Goal: Task Accomplishment & Management: Complete application form

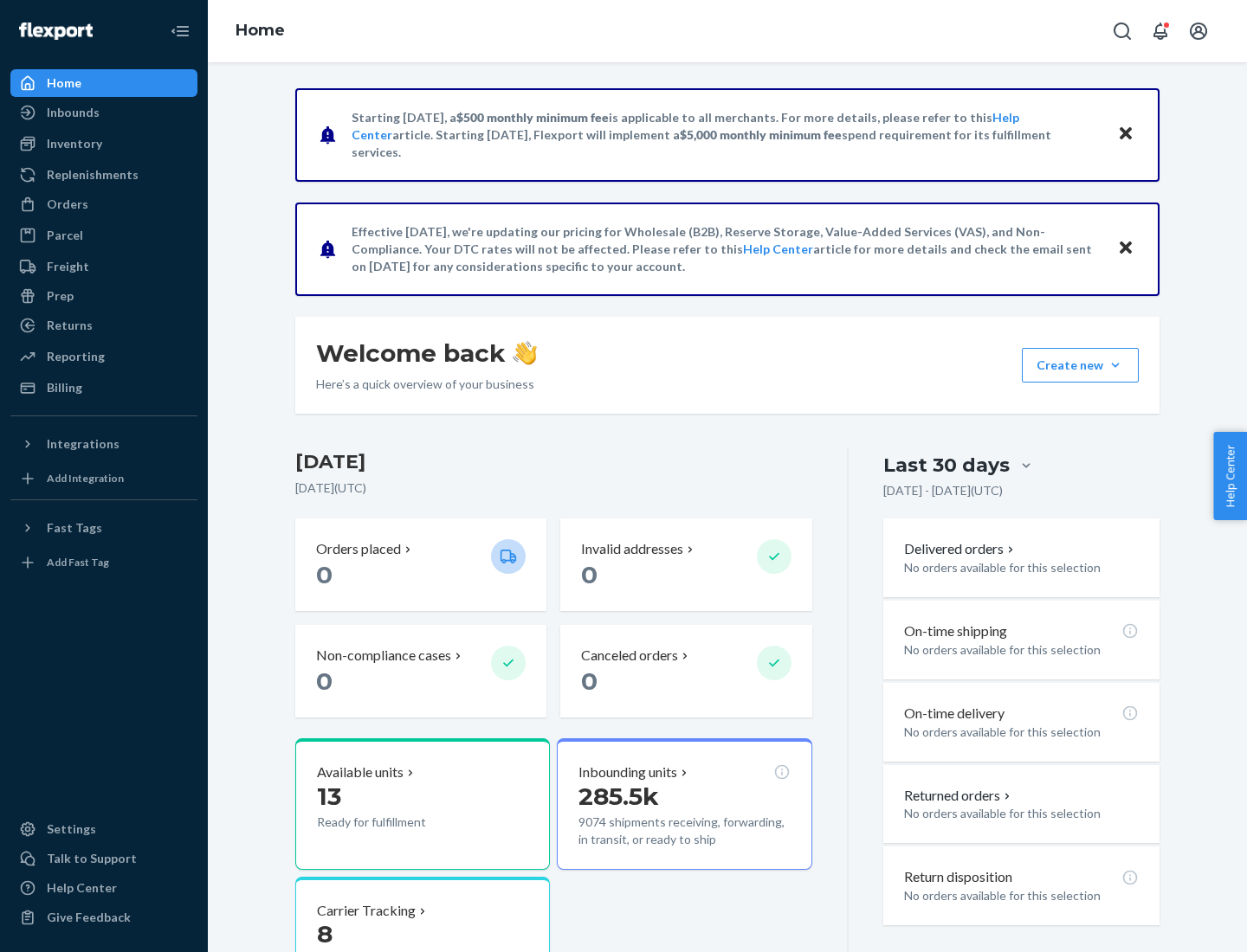
click at [1115, 366] on button "Create new Create new inbound Create new order Create new product" at bounding box center [1081, 366] width 117 height 35
click at [104, 112] on div "Inbounds" at bounding box center [104, 112] width 183 height 24
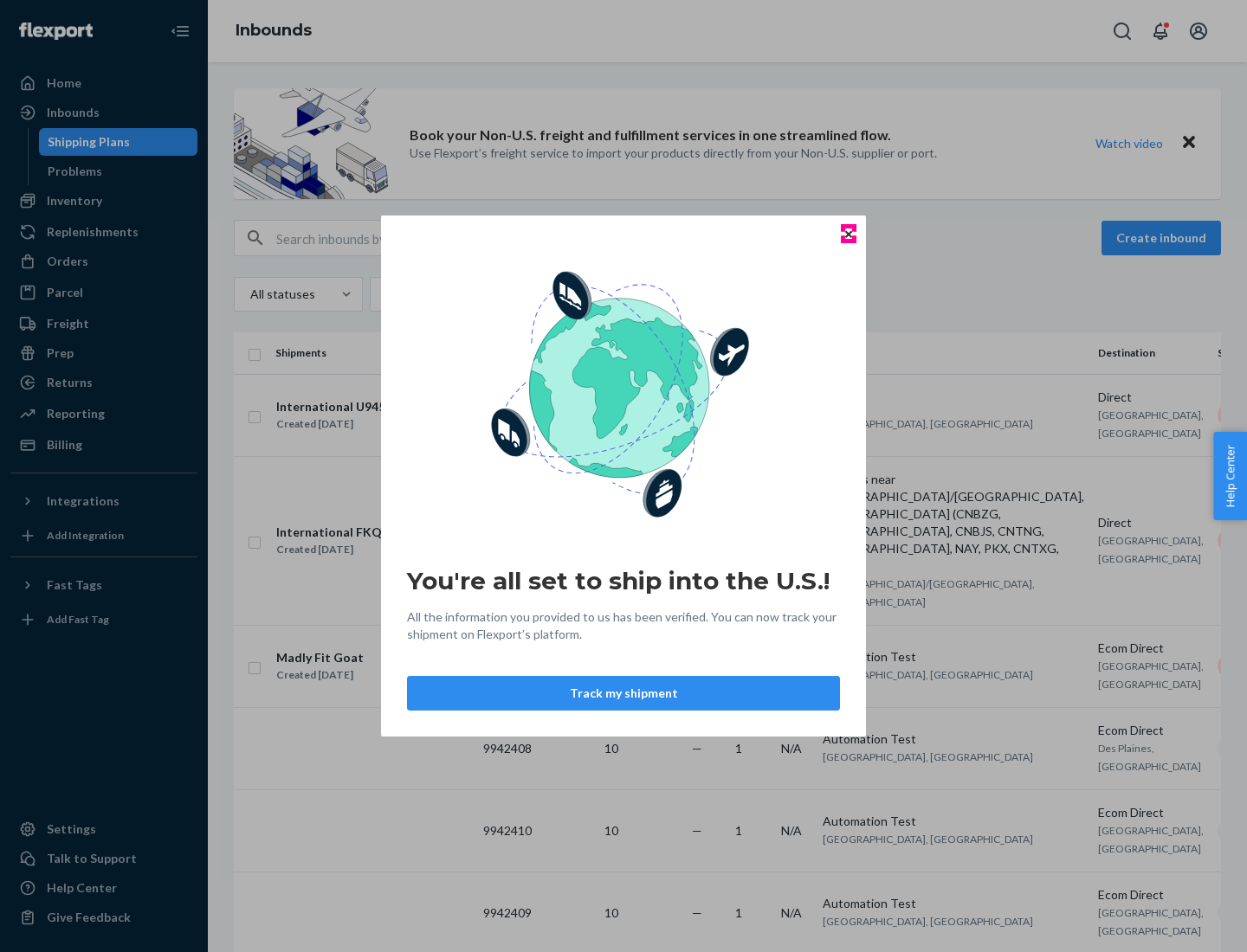
click at [848, 234] on icon "Close" at bounding box center [849, 233] width 7 height 7
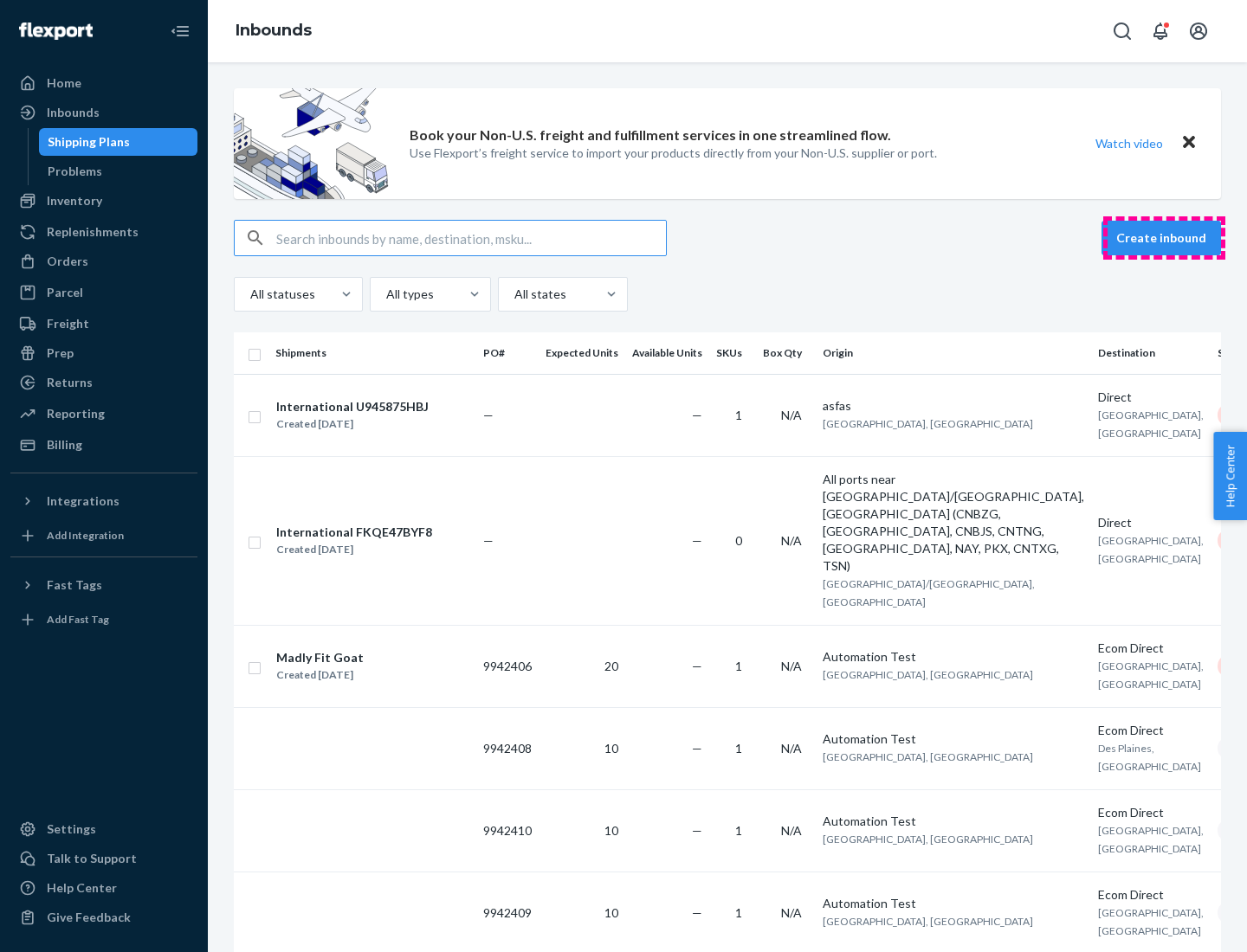
click at [1164, 238] on button "Create inbound" at bounding box center [1162, 238] width 120 height 35
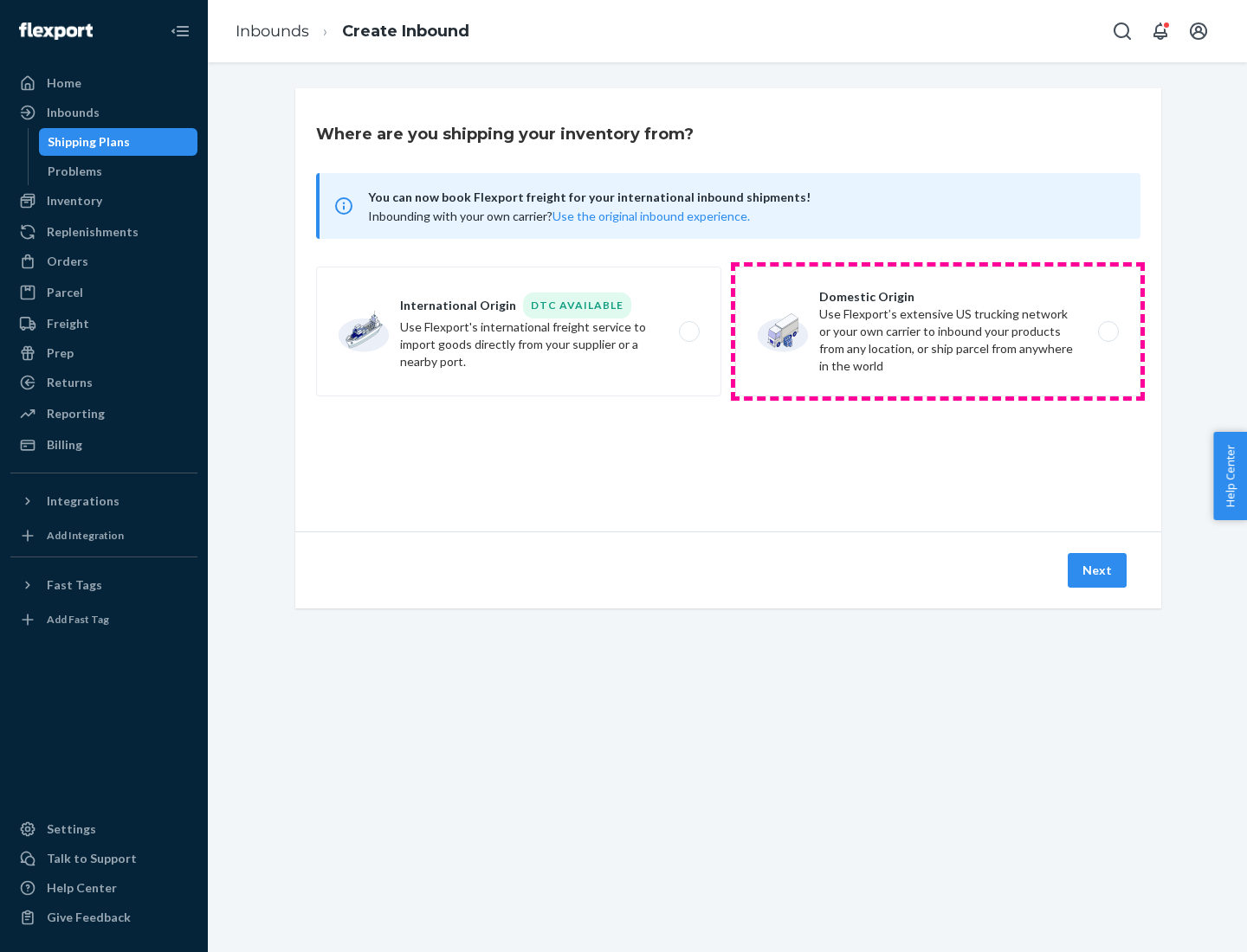
click at [938, 332] on label "Domestic Origin Use Flexport’s extensive US trucking network or your own carrie…" at bounding box center [938, 331] width 405 height 130
click at [1108, 332] on input "Domestic Origin Use Flexport’s extensive US trucking network or your own carrie…" at bounding box center [1114, 332] width 12 height 12
radio input "true"
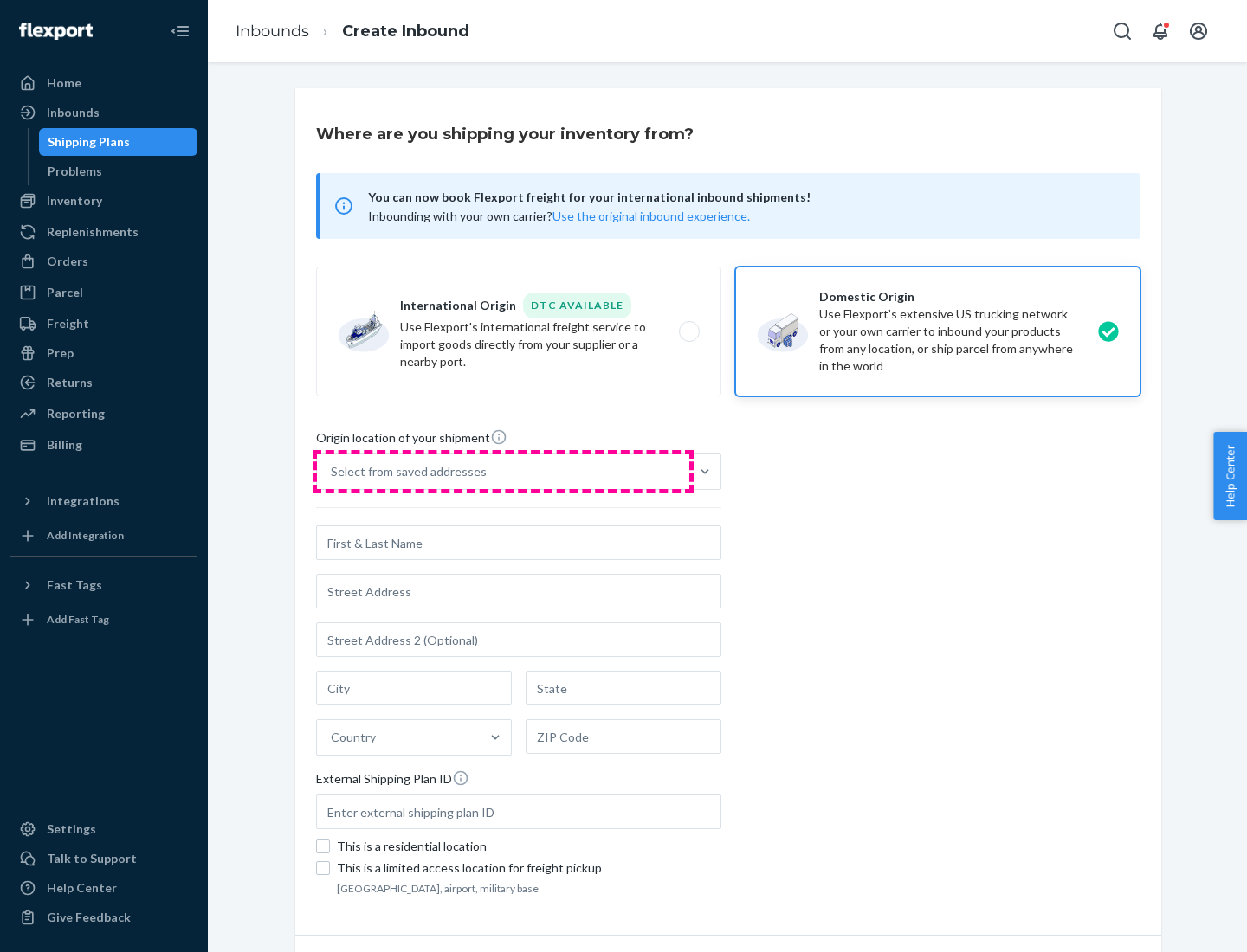
click at [503, 472] on div "Select from saved addresses" at bounding box center [503, 472] width 372 height 35
click at [332, 472] on input "Select from saved addresses" at bounding box center [332, 472] width 2 height 17
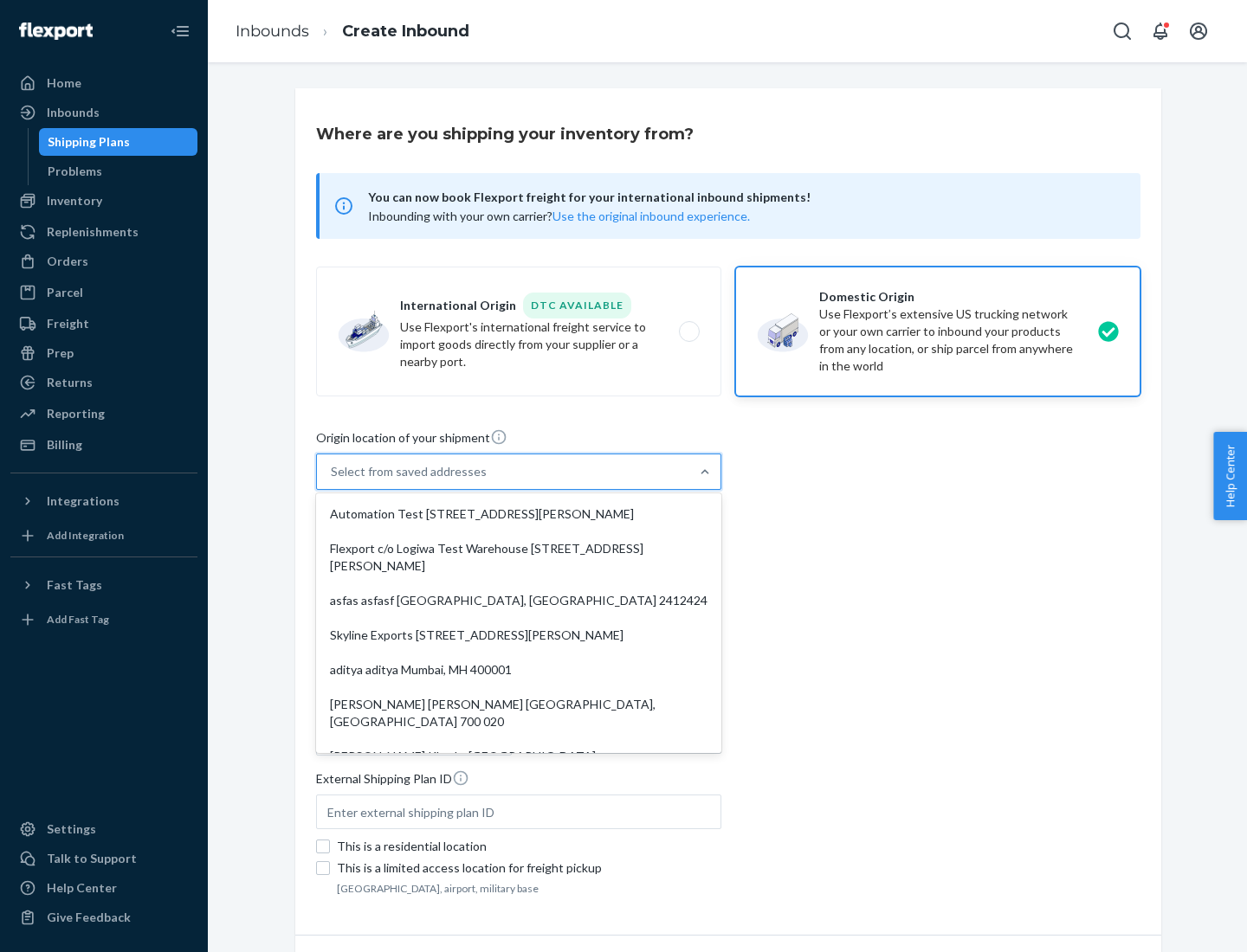
scroll to position [7, 0]
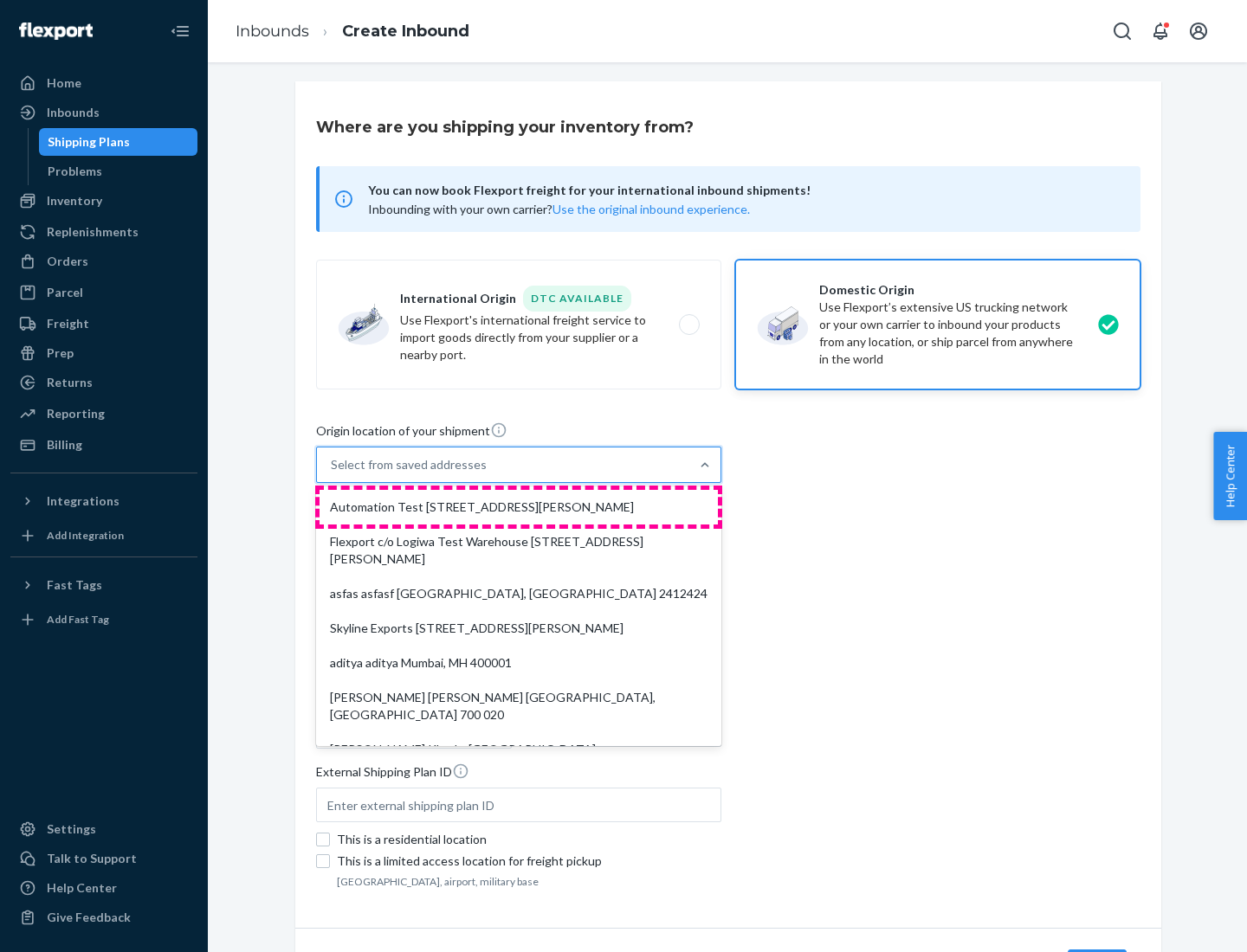
click at [518, 508] on div "Automation Test [STREET_ADDRESS][PERSON_NAME]" at bounding box center [518, 508] width 398 height 35
click at [332, 473] on input "option Automation Test [STREET_ADDRESS][PERSON_NAME]. 9 results available. Use …" at bounding box center [332, 464] width 2 height 17
type input "Automation Test"
type input "9th Floor"
type input "[GEOGRAPHIC_DATA]"
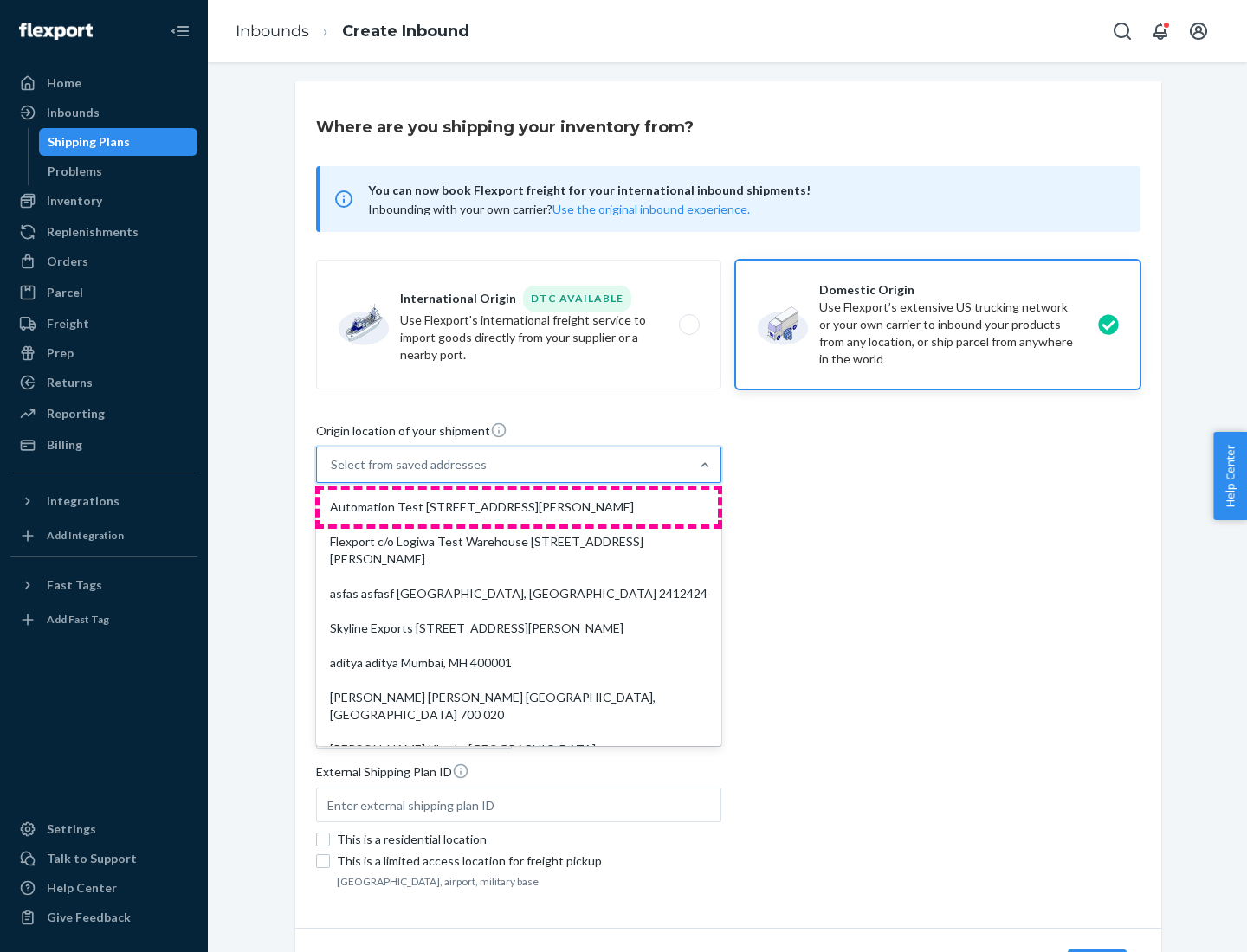
type input "CA"
type input "94104"
type input "[STREET_ADDRESS][PERSON_NAME]"
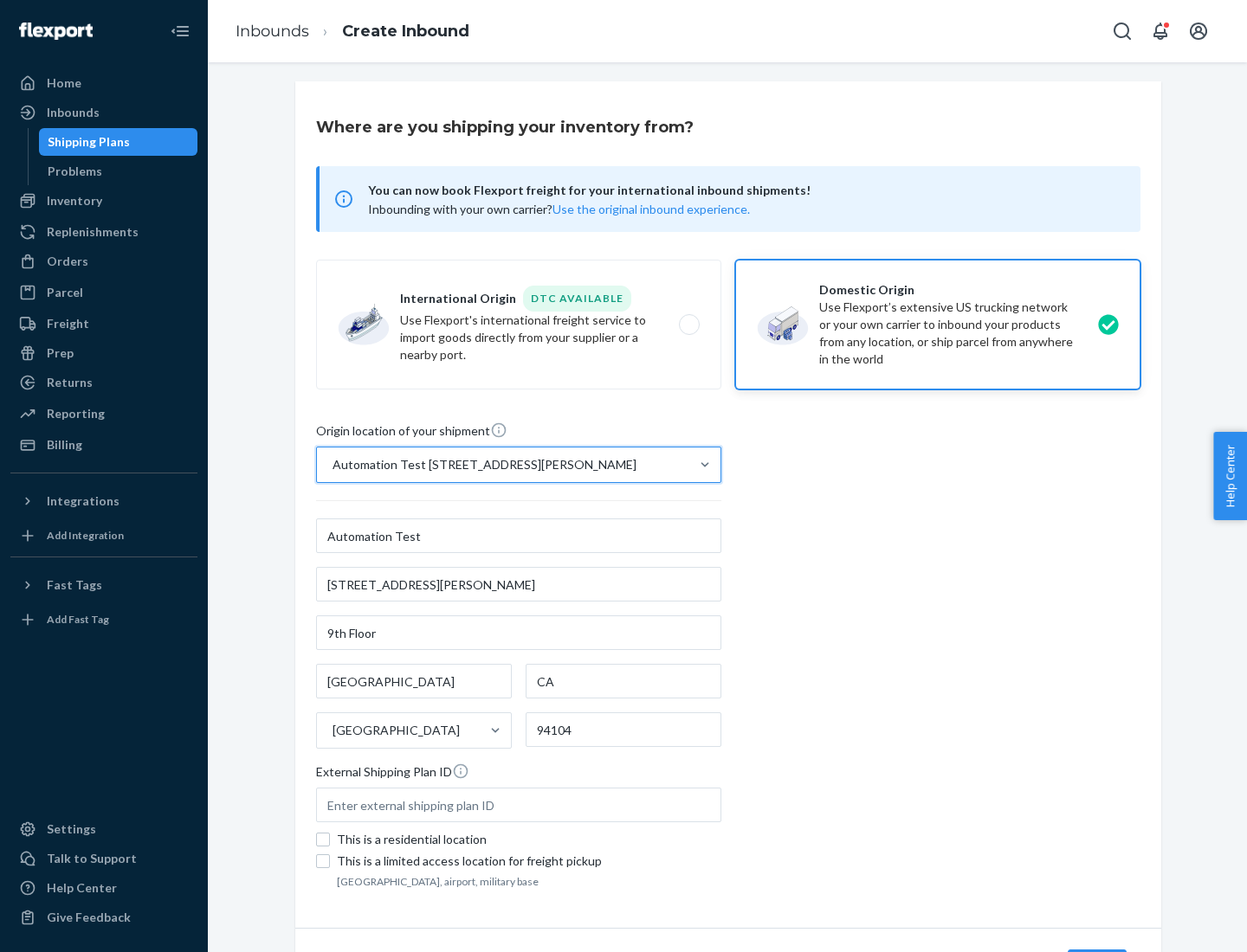
scroll to position [102, 0]
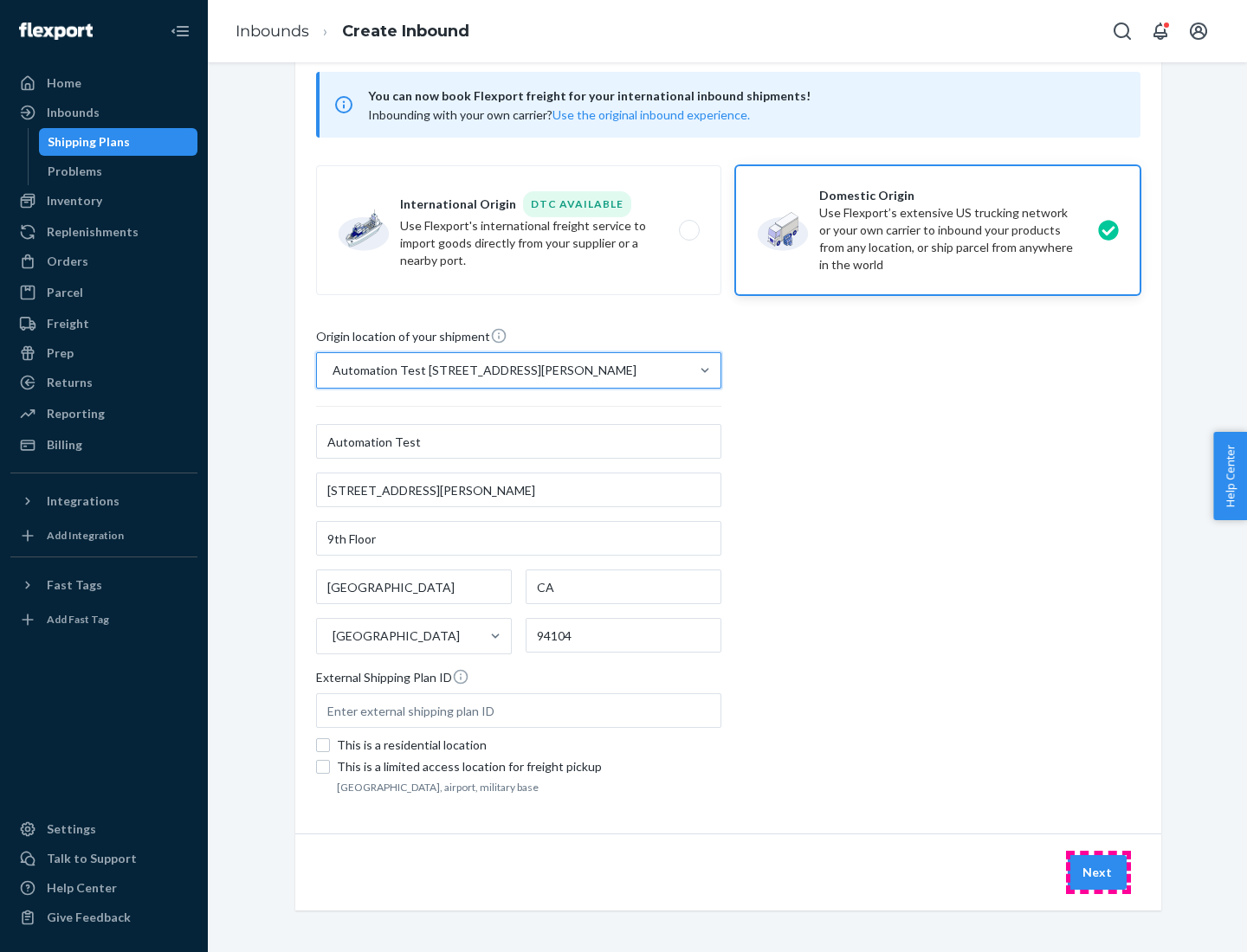
click at [1098, 872] on button "Next" at bounding box center [1096, 872] width 59 height 35
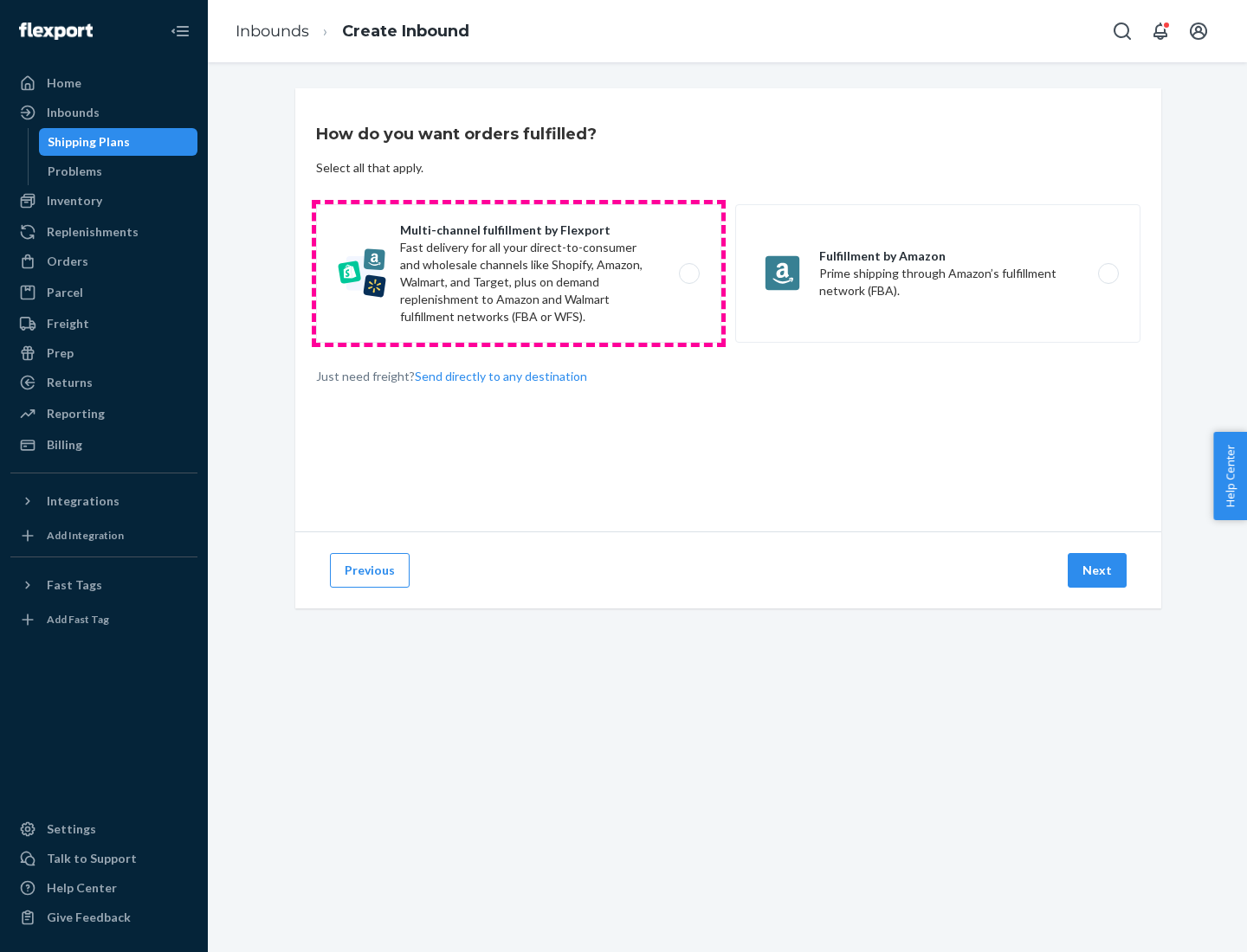
click at [518, 274] on label "Multi-channel fulfillment by Flexport Fast delivery for all your direct-to-cons…" at bounding box center [518, 274] width 405 height 138
click at [688, 274] on input "Multi-channel fulfillment by Flexport Fast delivery for all your direct-to-cons…" at bounding box center [694, 274] width 12 height 12
radio input "true"
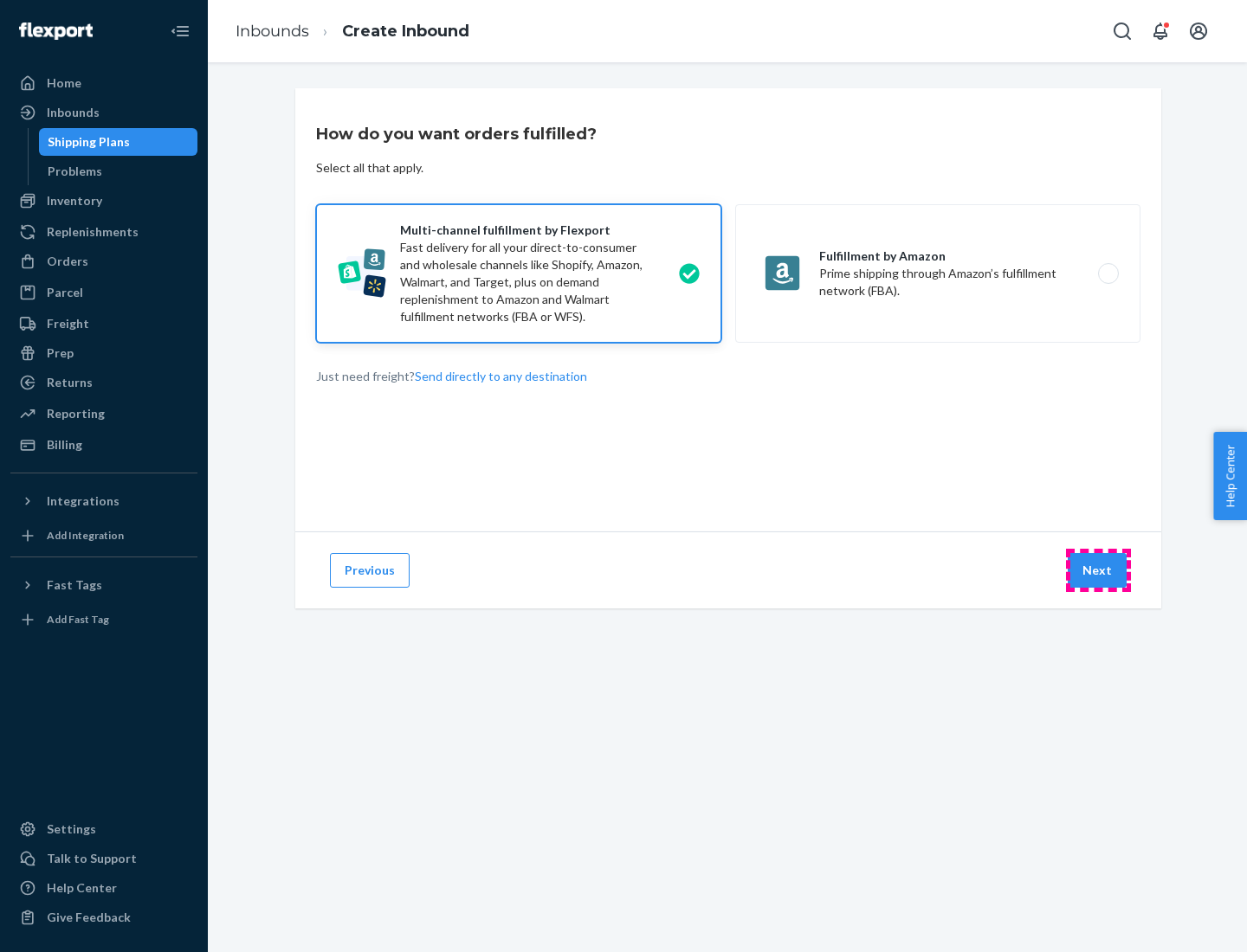
click at [1098, 571] on button "Next" at bounding box center [1096, 570] width 59 height 35
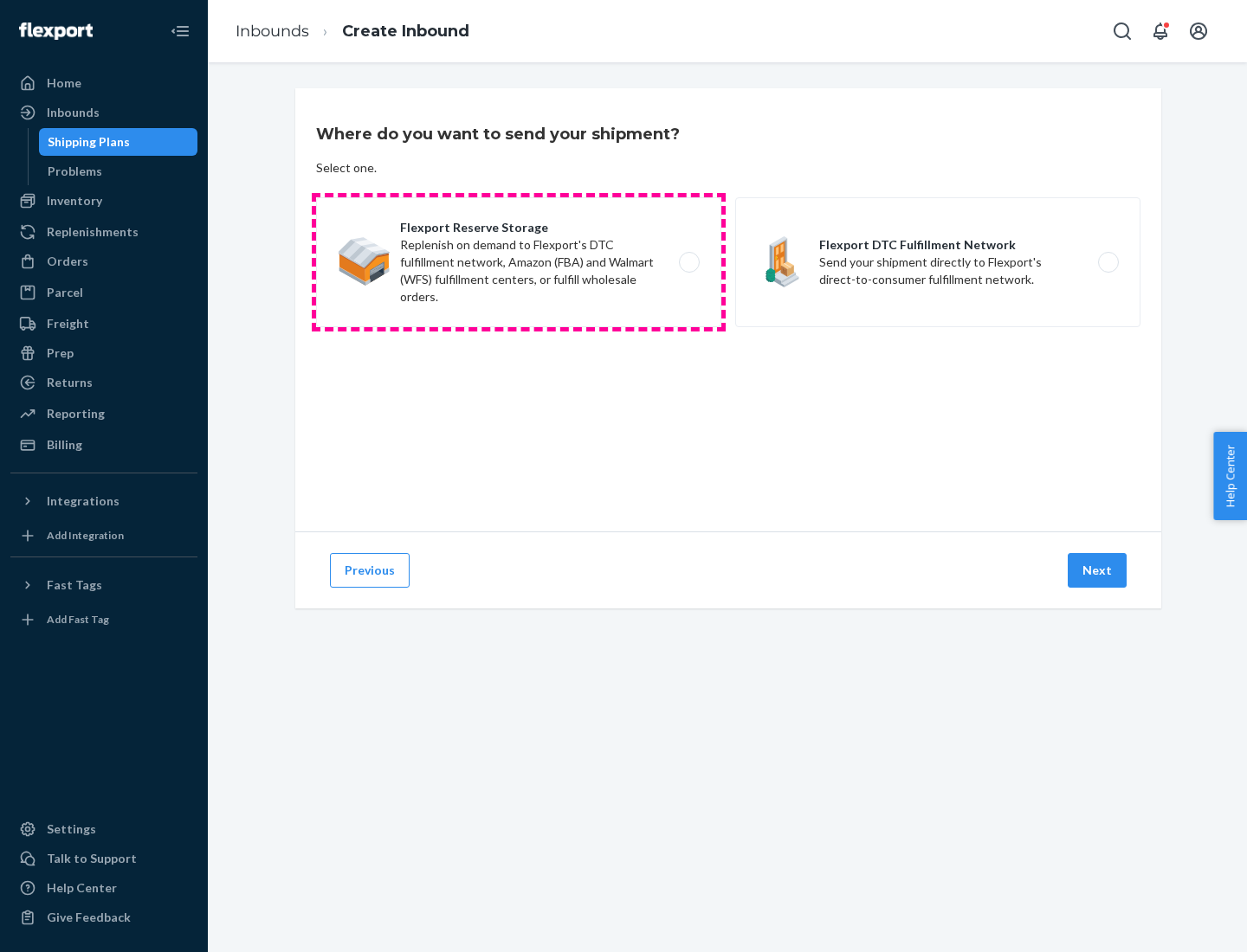
click at [518, 262] on label "Flexport Reserve Storage Replenish on demand to Flexport's DTC fulfillment netw…" at bounding box center [518, 262] width 405 height 130
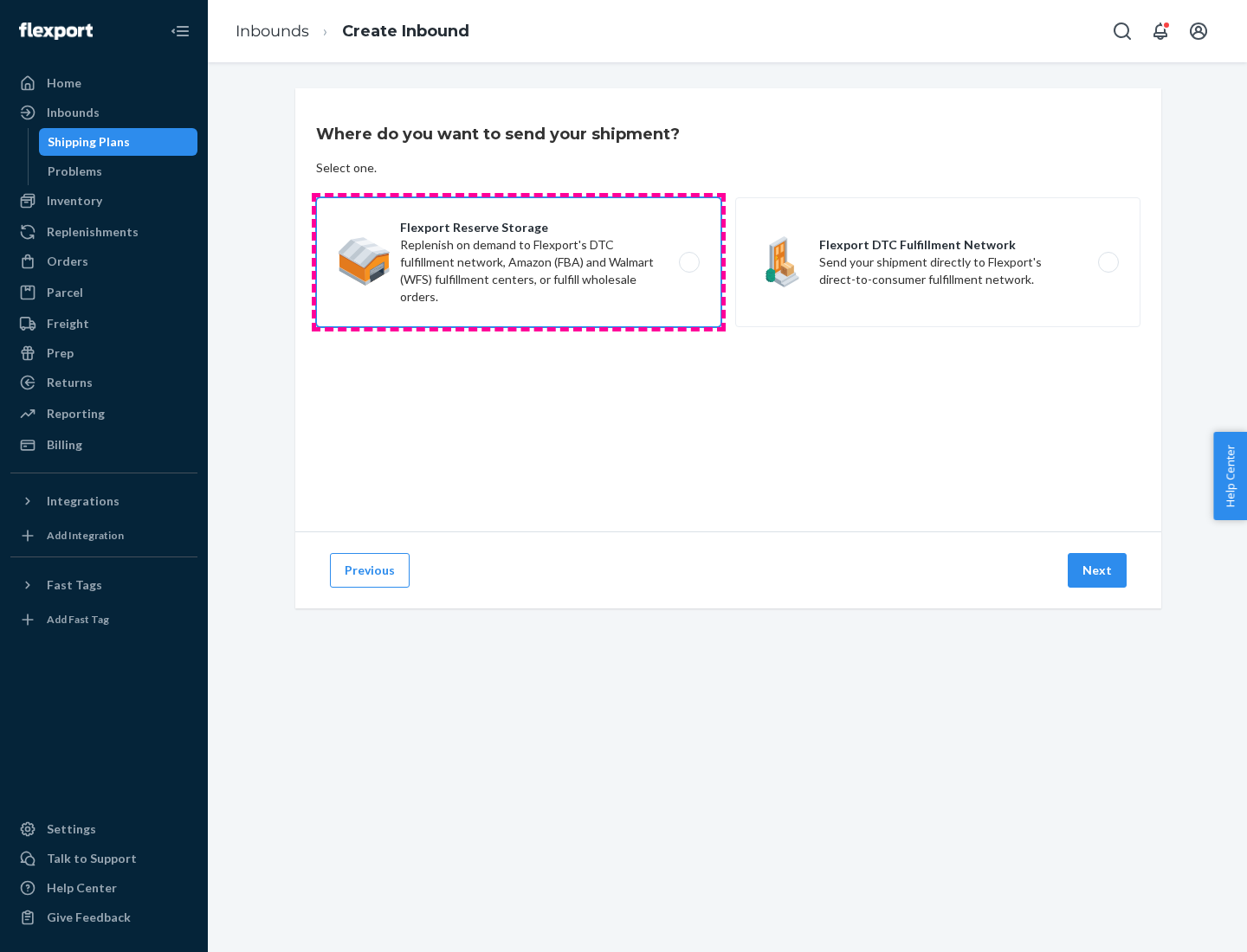
click at [688, 262] on input "Flexport Reserve Storage Replenish on demand to Flexport's DTC fulfillment netw…" at bounding box center [694, 263] width 12 height 12
radio input "true"
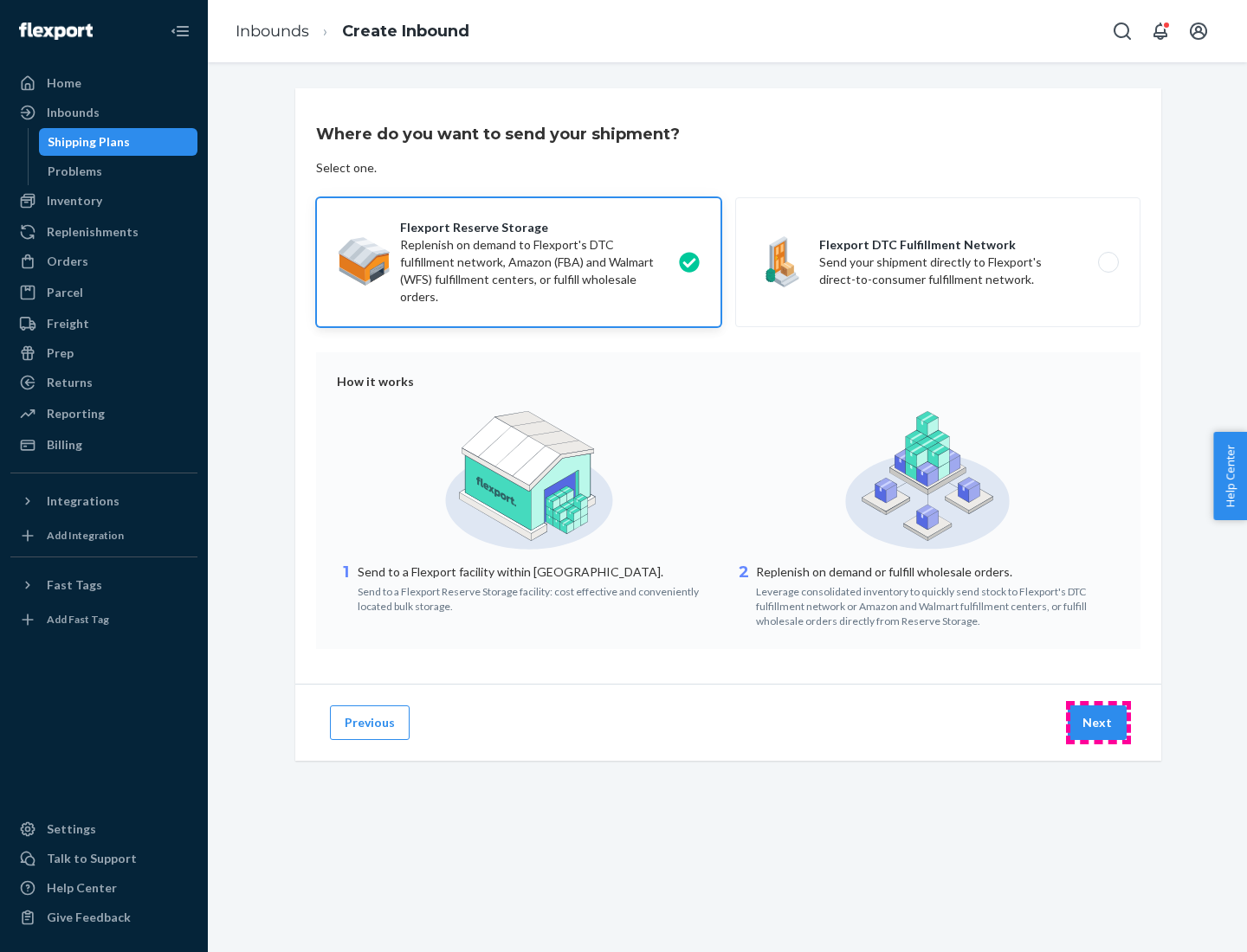
click at [1098, 723] on button "Next" at bounding box center [1096, 723] width 59 height 35
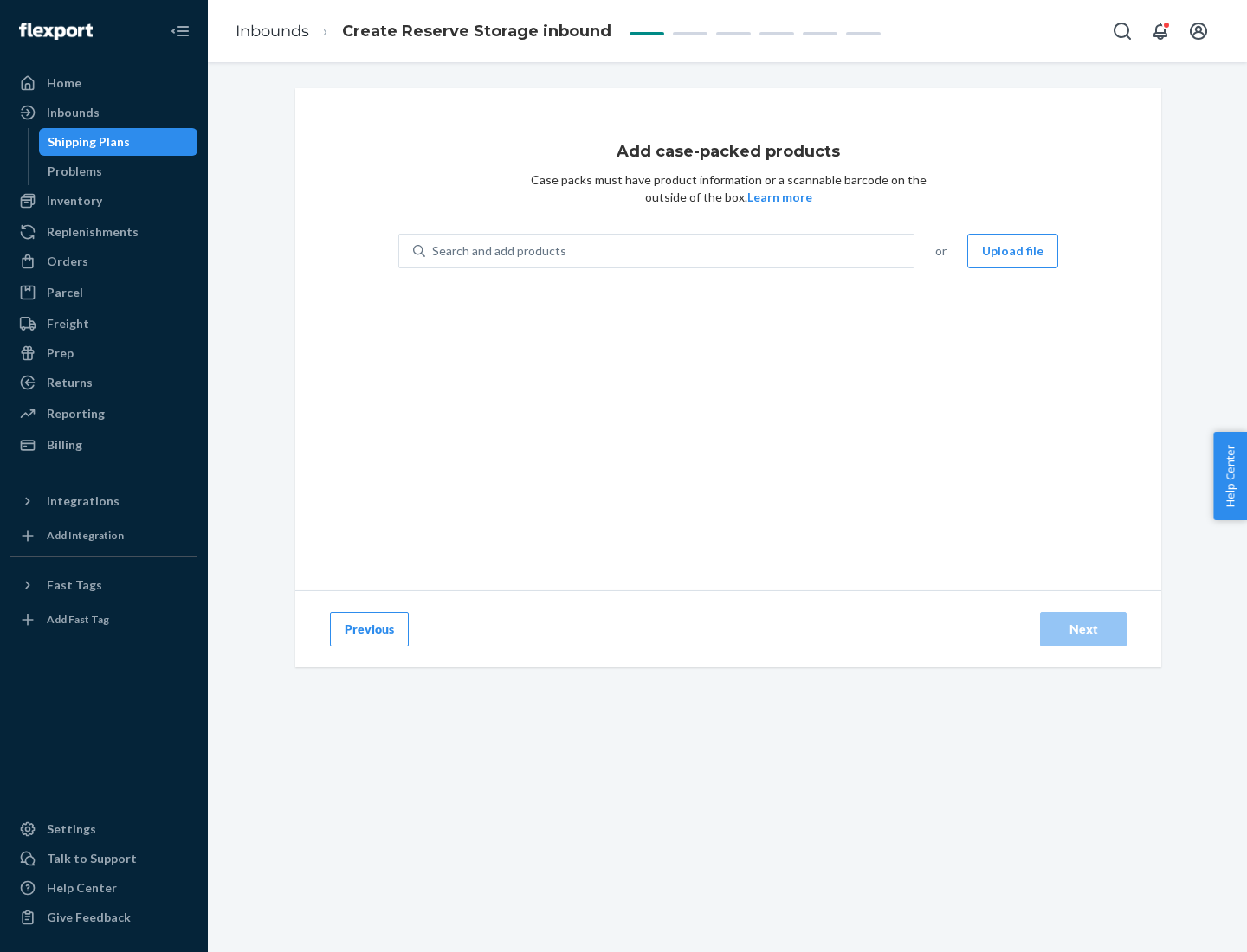
click at [670, 251] on div "Search and add products" at bounding box center [669, 250] width 489 height 31
click at [434, 251] on input "Search and add products" at bounding box center [433, 251] width 2 height 17
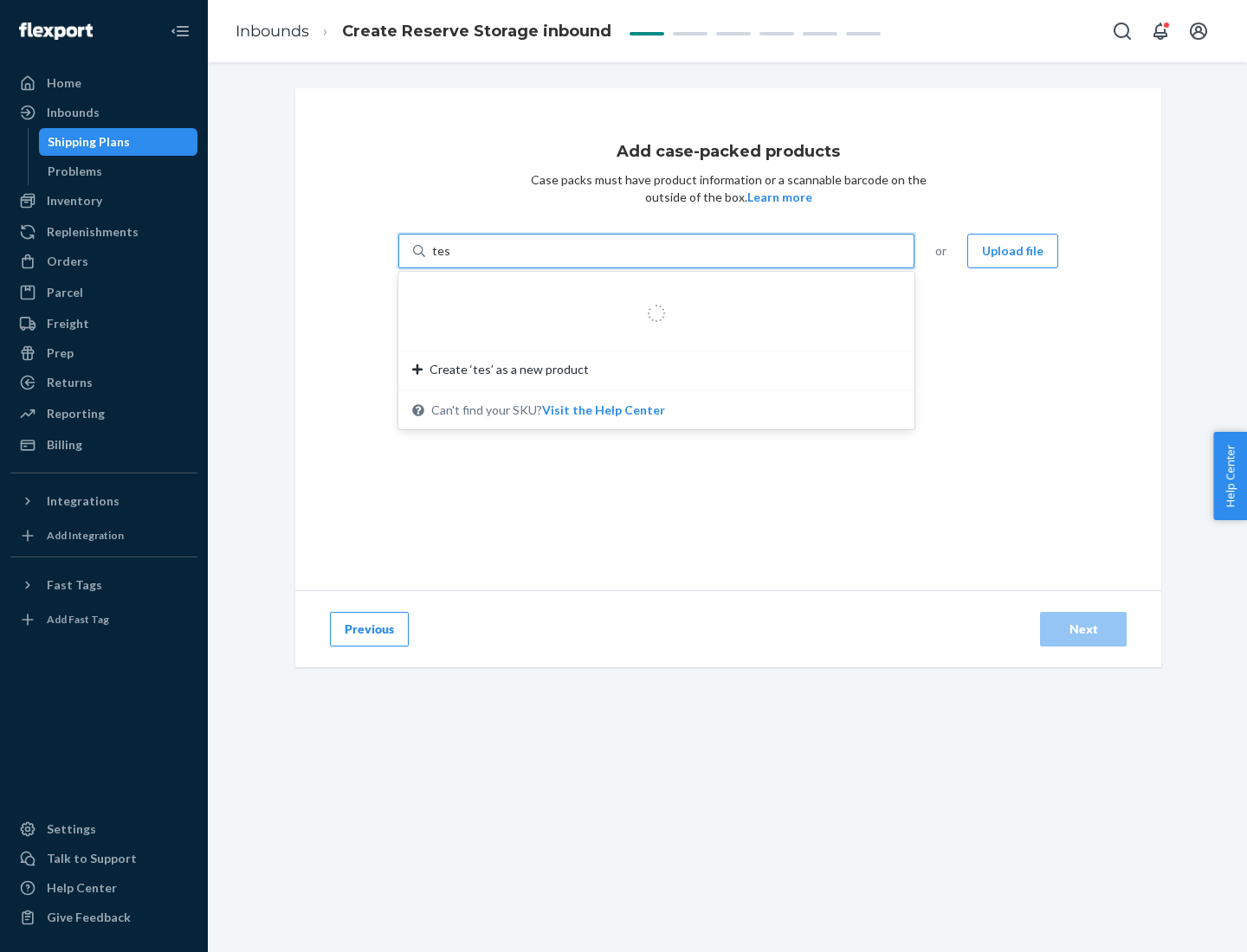
type input "test-syn"
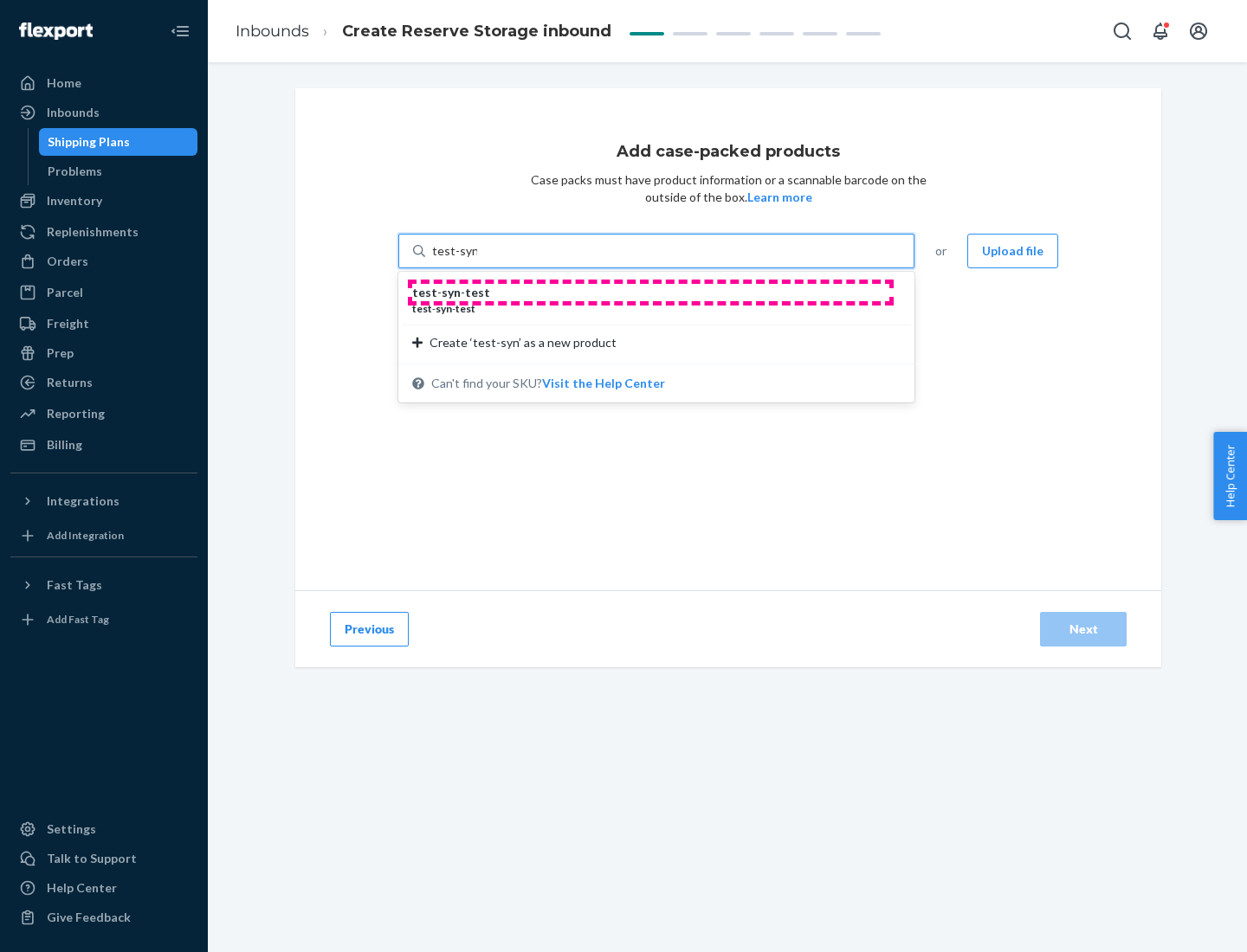
click at [651, 293] on div "test - syn - test" at bounding box center [649, 293] width 474 height 17
click at [477, 260] on input "test-syn" at bounding box center [454, 251] width 45 height 17
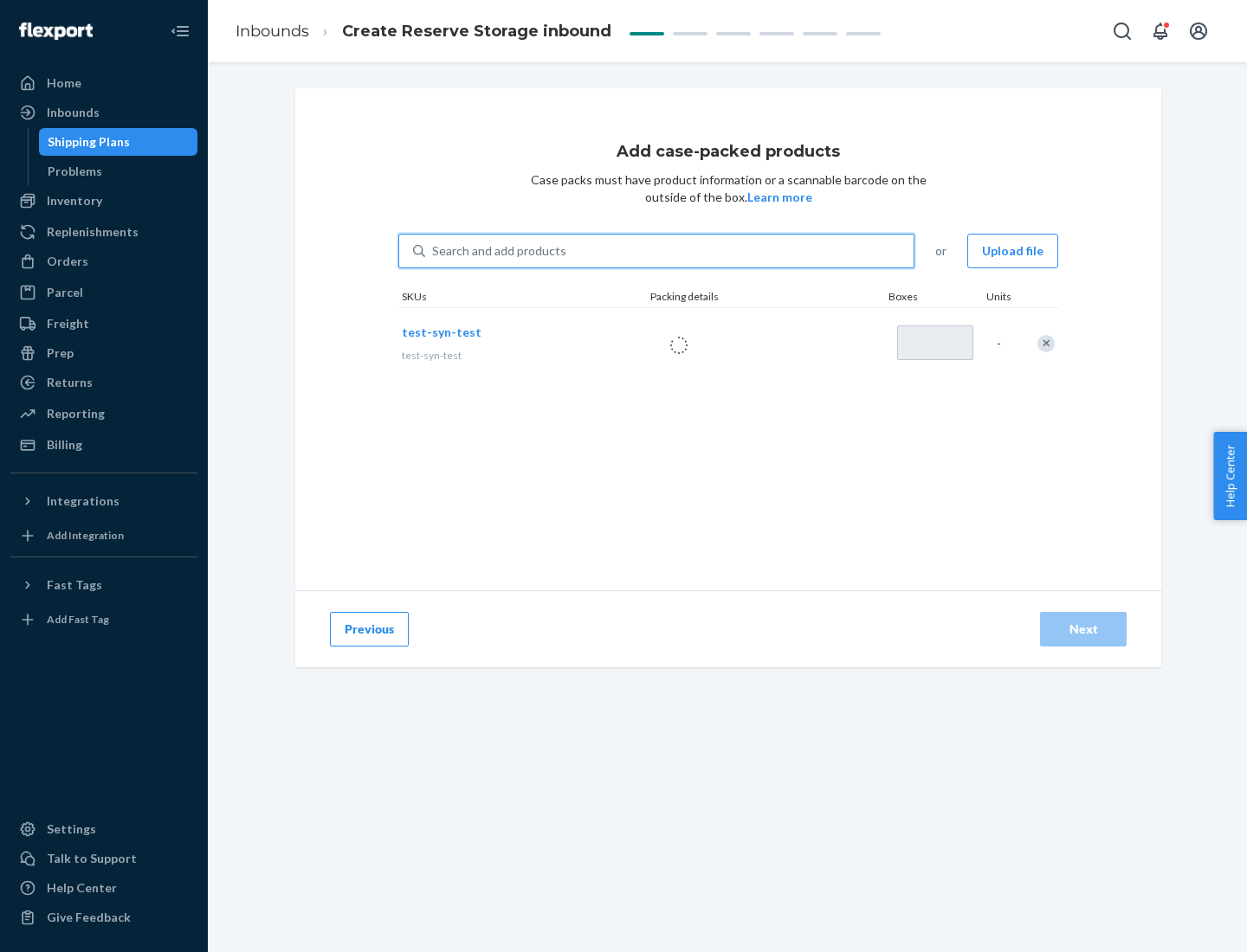
type input "1"
click at [1084, 630] on div "Next" at bounding box center [1084, 630] width 58 height 17
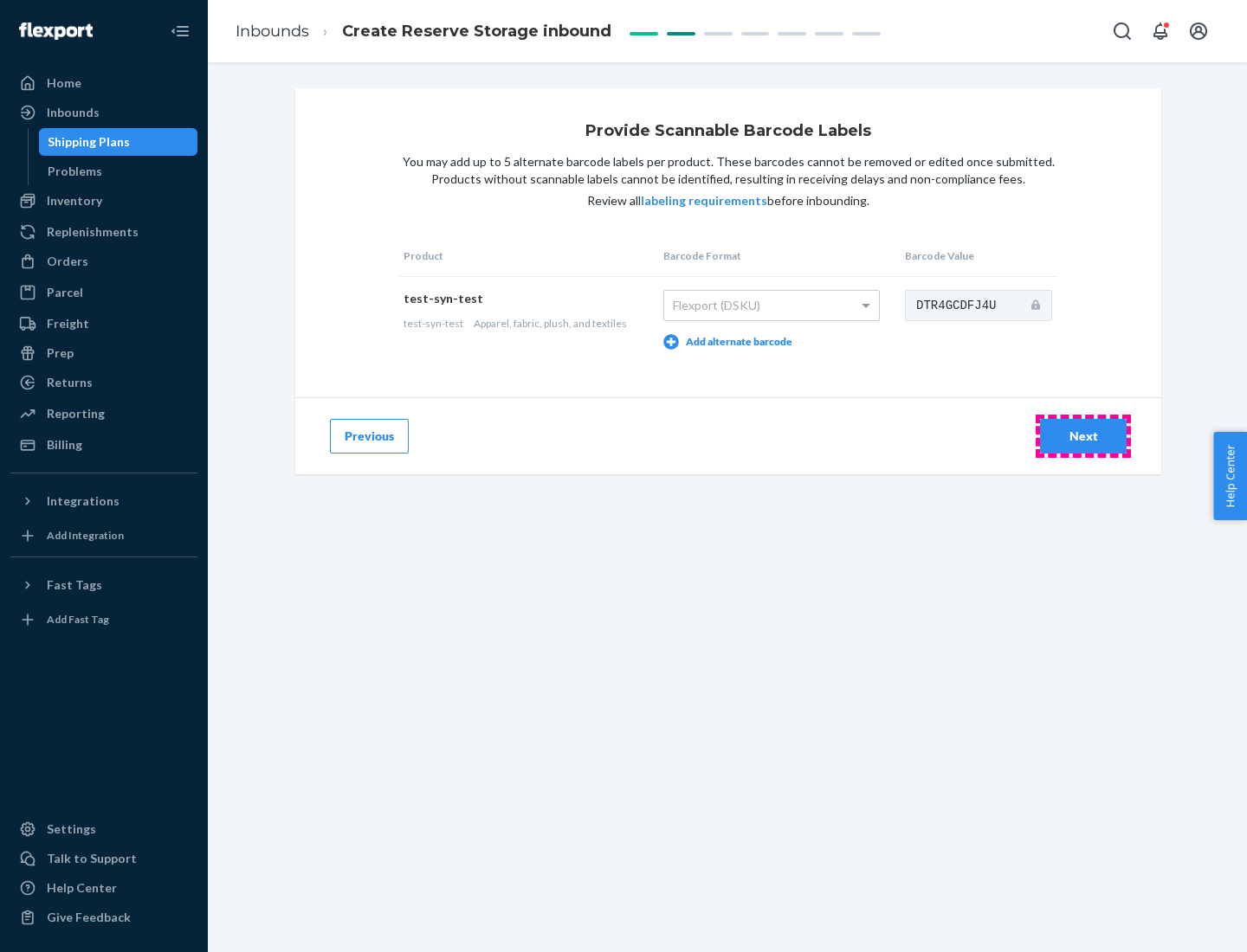
click at [1084, 436] on div "Next" at bounding box center [1084, 437] width 58 height 17
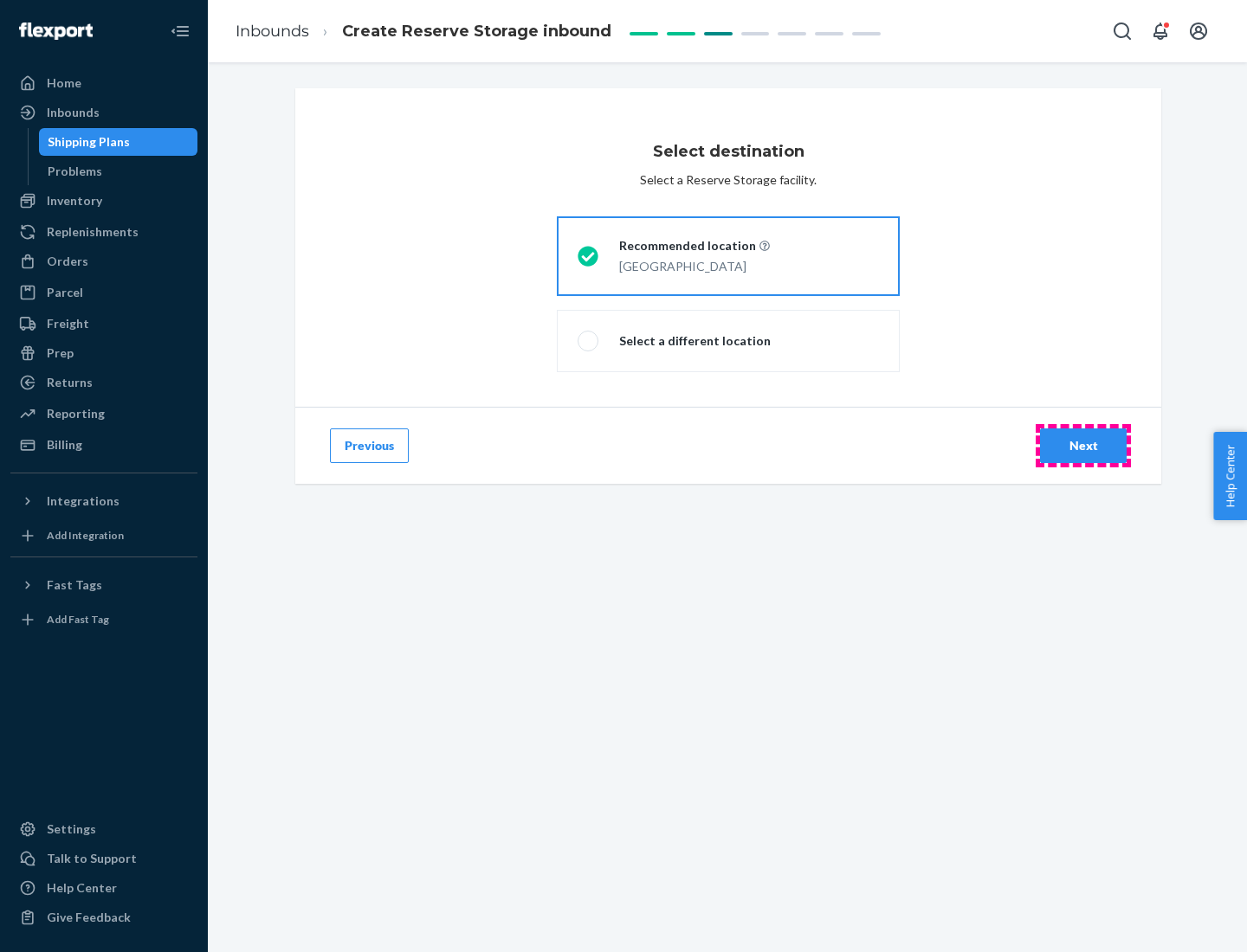
click at [1084, 446] on div "Next" at bounding box center [1084, 446] width 58 height 17
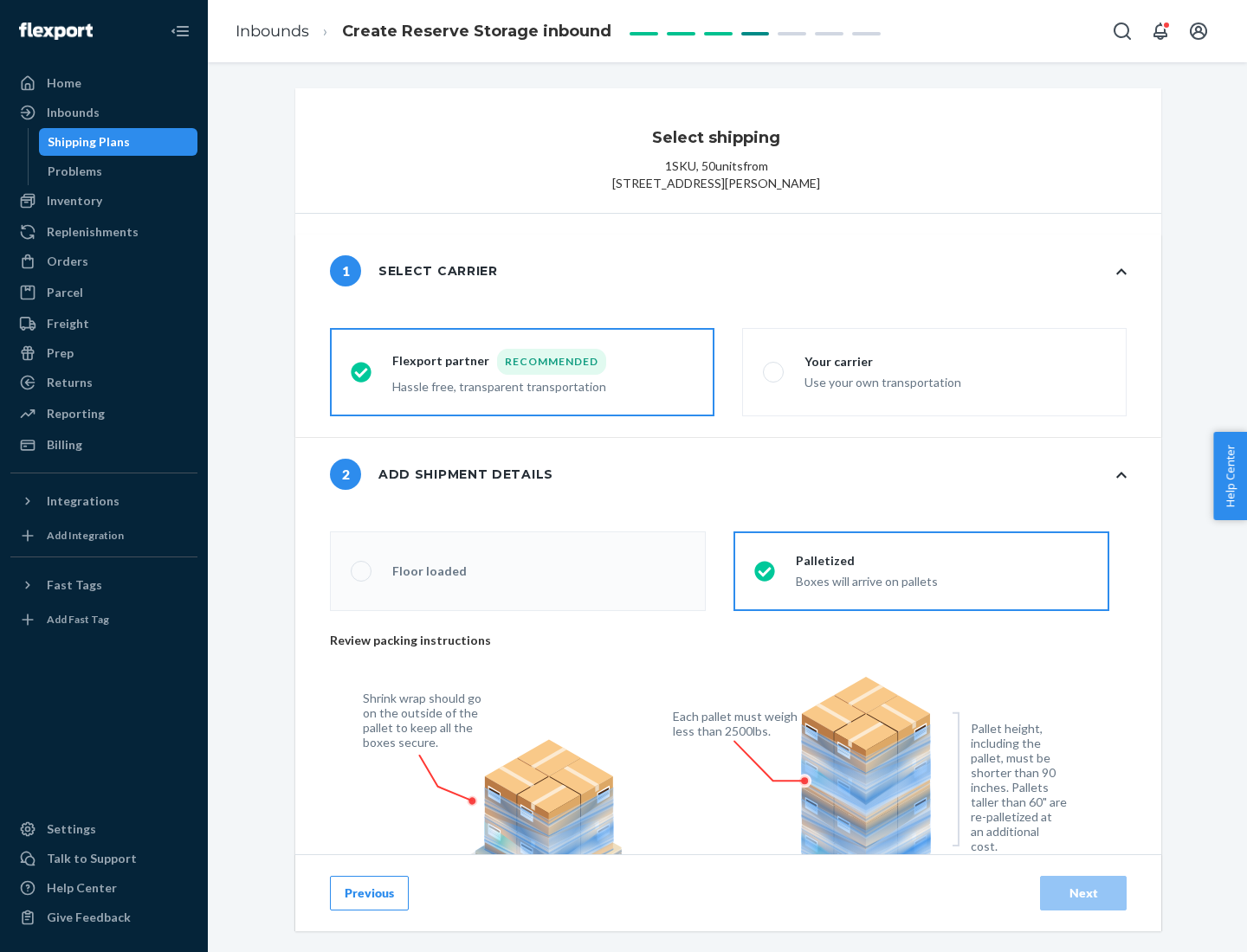
radio input "false"
type input "1"
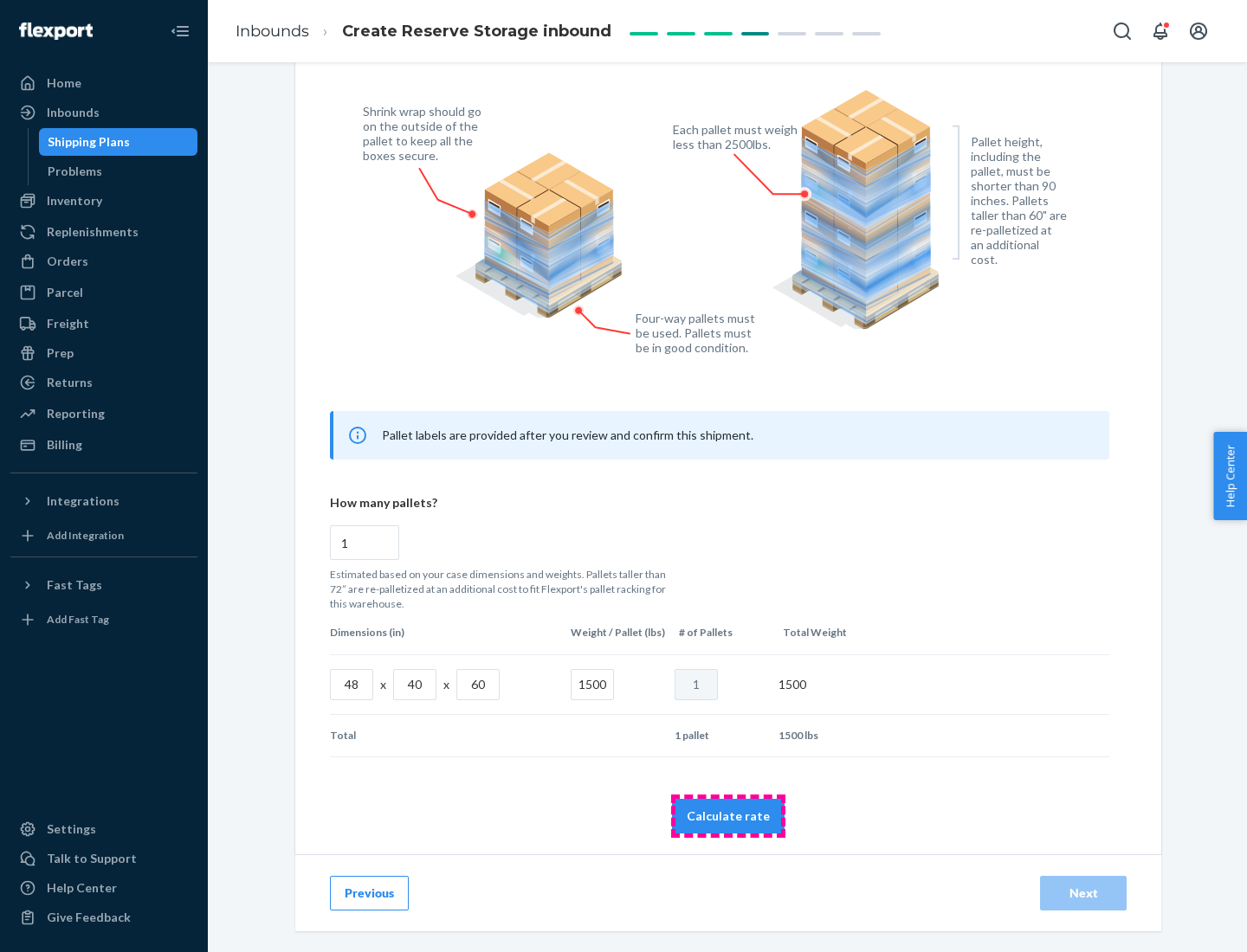
click at [729, 816] on button "Calculate rate" at bounding box center [728, 817] width 112 height 35
radio input "false"
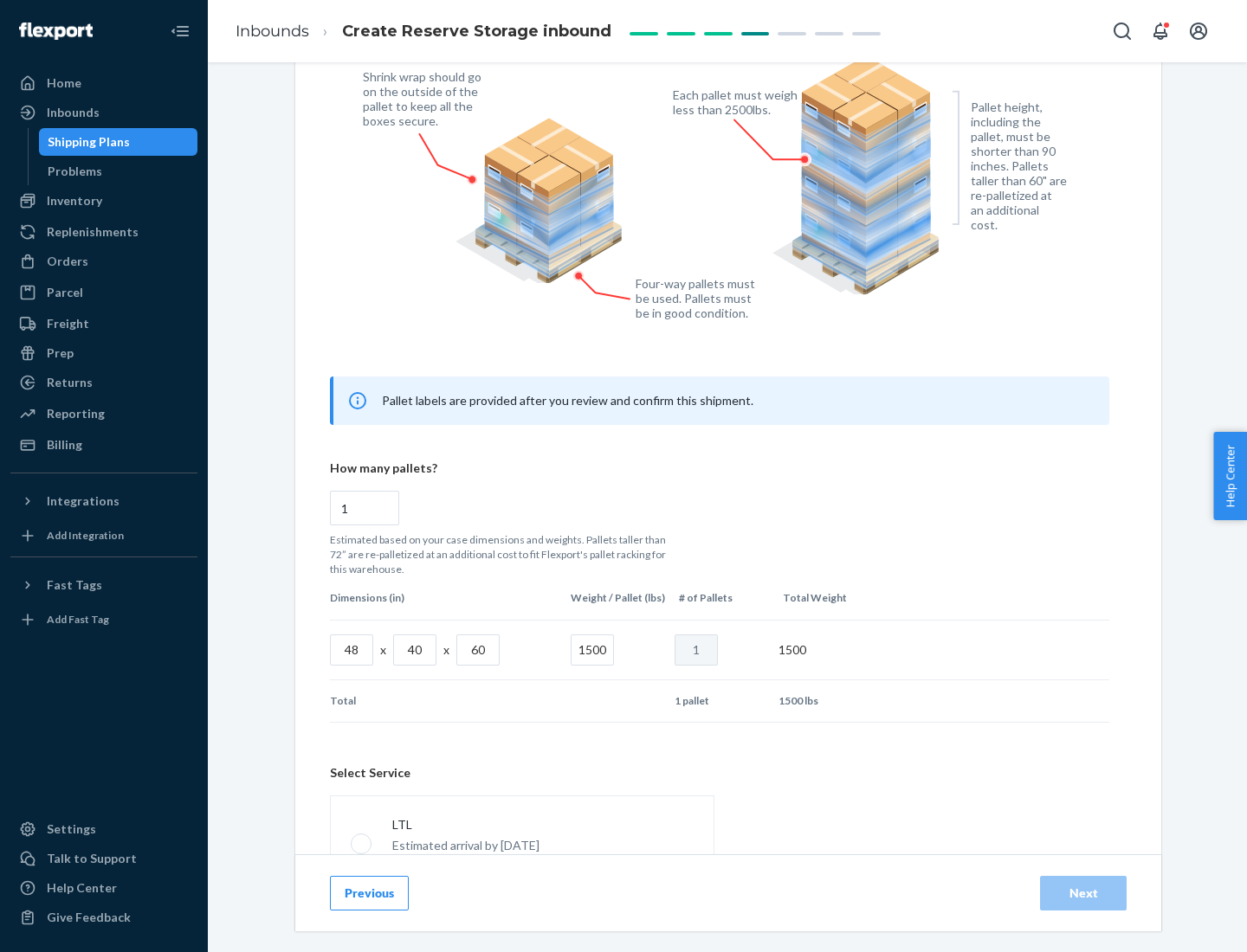
scroll to position [766, 0]
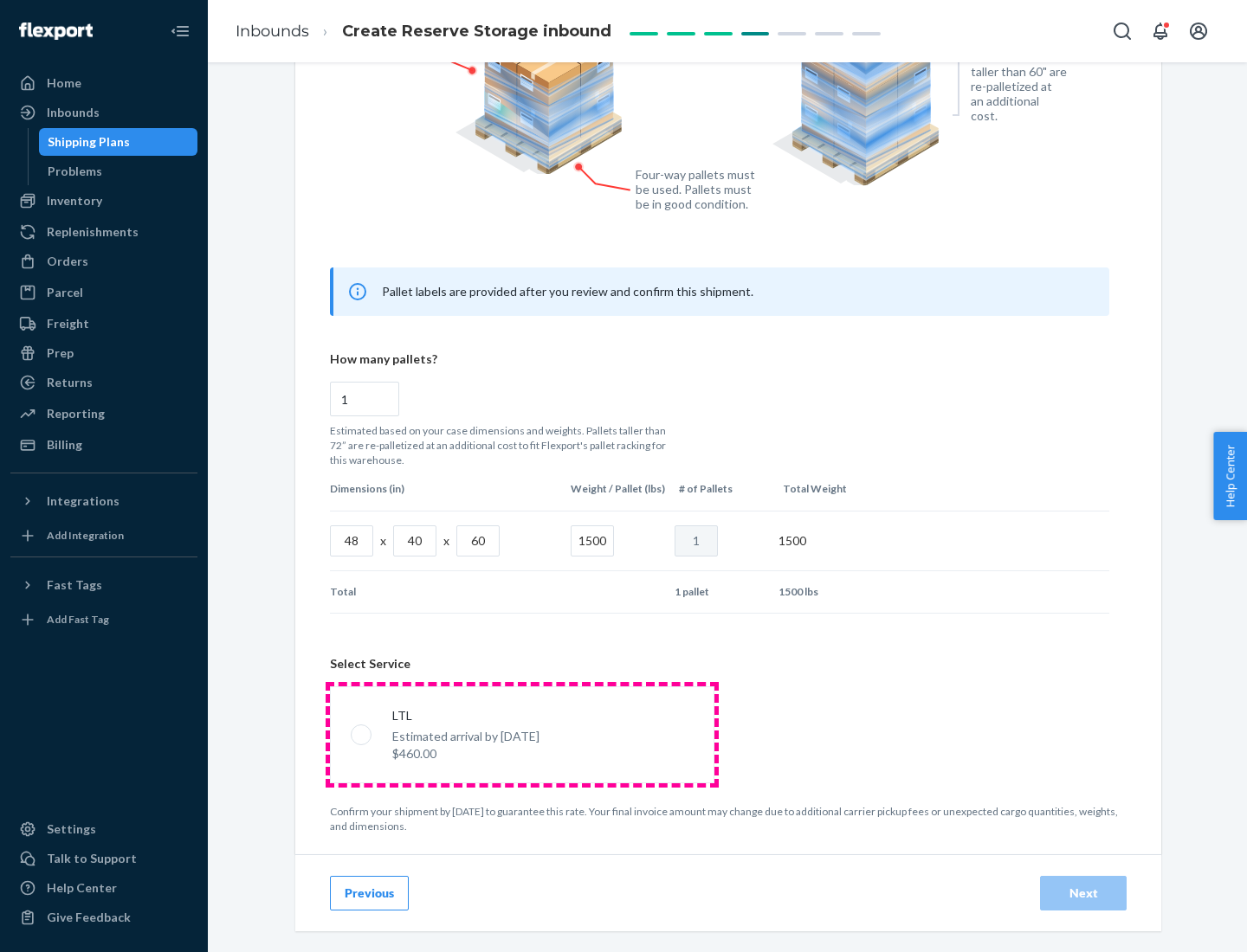
click at [521, 734] on p "Estimated arrival by [DATE]" at bounding box center [466, 737] width 147 height 17
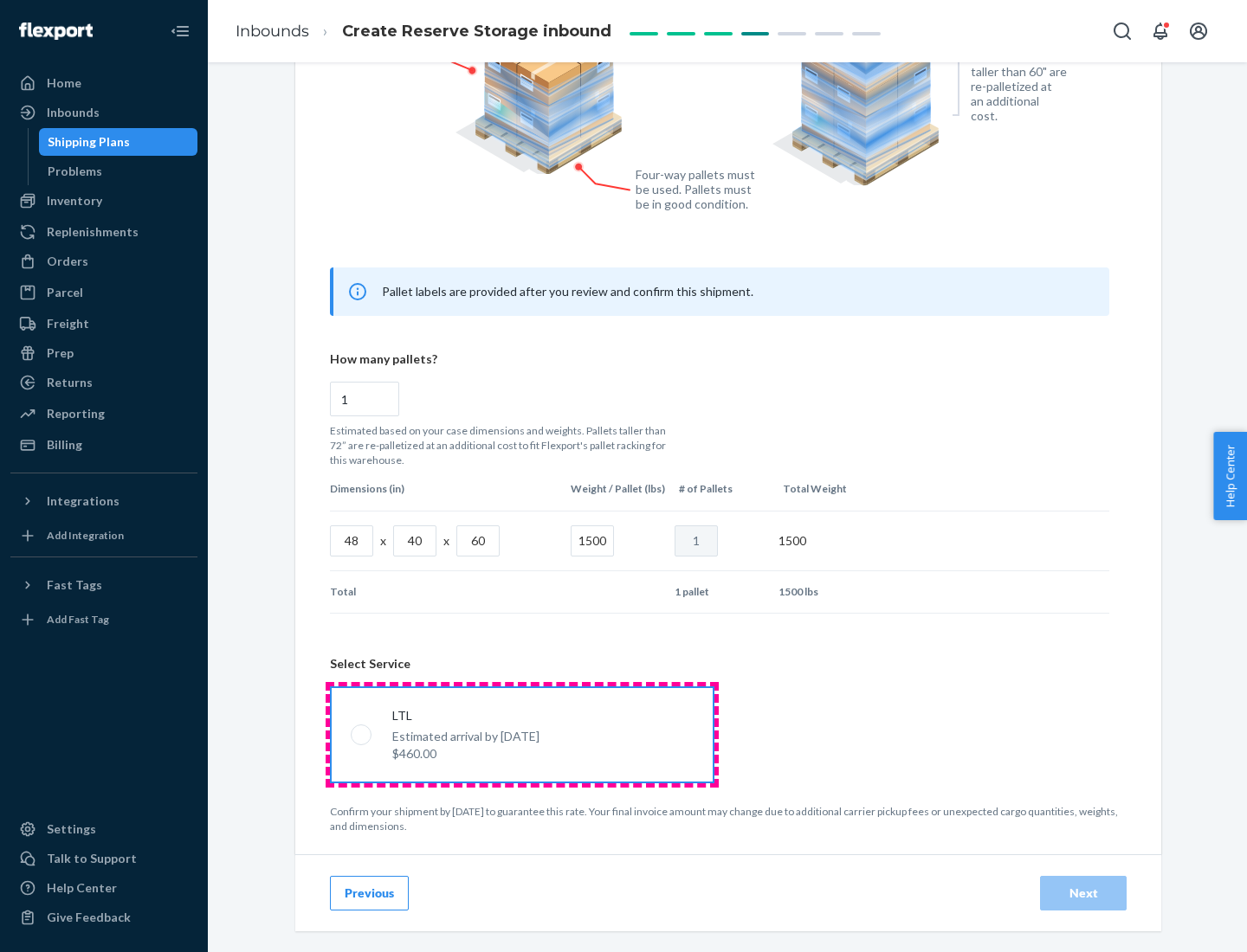
click at [362, 734] on input "LTL Estimated arrival by [DATE] $460.00" at bounding box center [356, 735] width 12 height 12
radio input "true"
radio input "false"
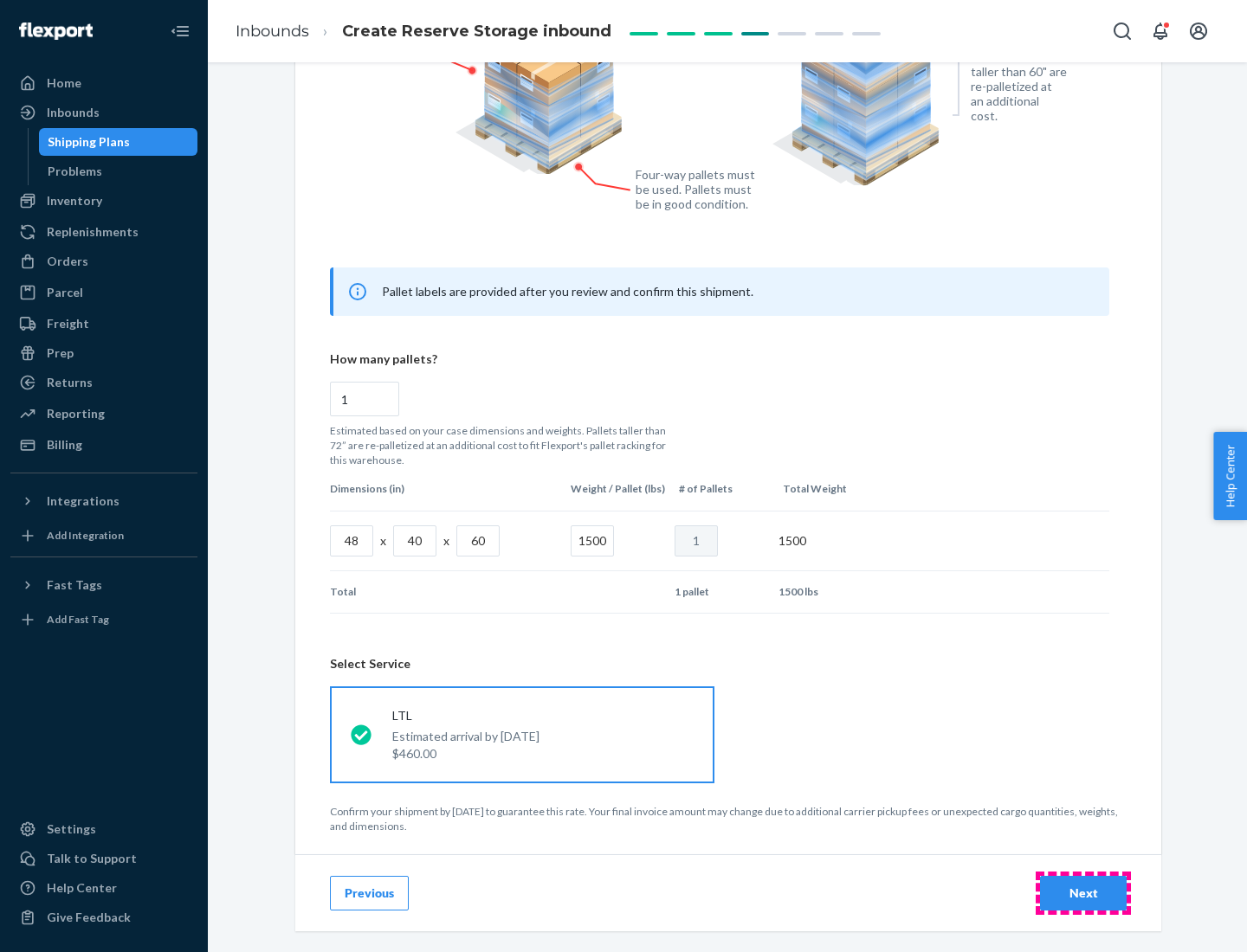
click at [1084, 892] on div "Next" at bounding box center [1084, 893] width 58 height 17
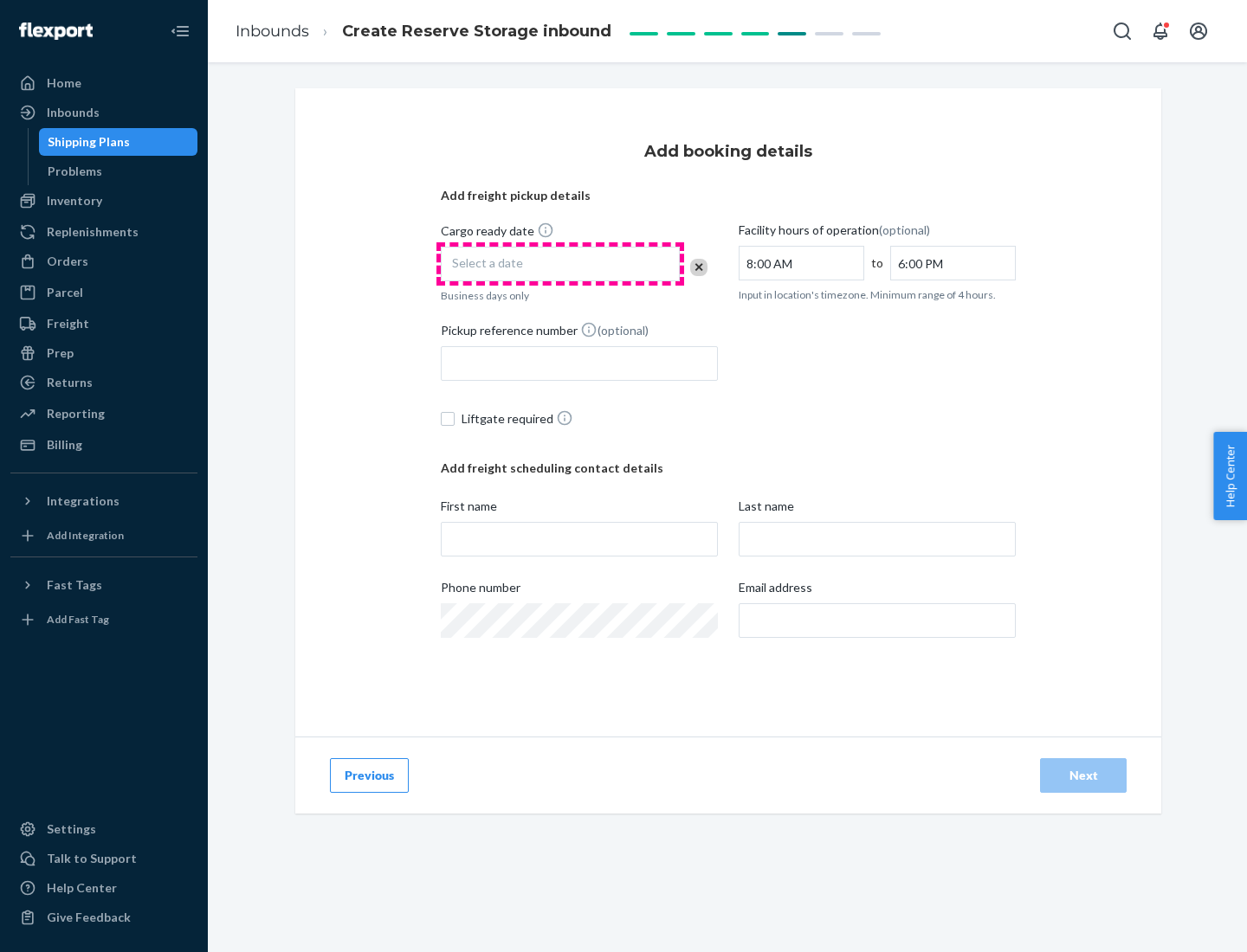
click at [561, 264] on div "Select a date" at bounding box center [560, 264] width 239 height 35
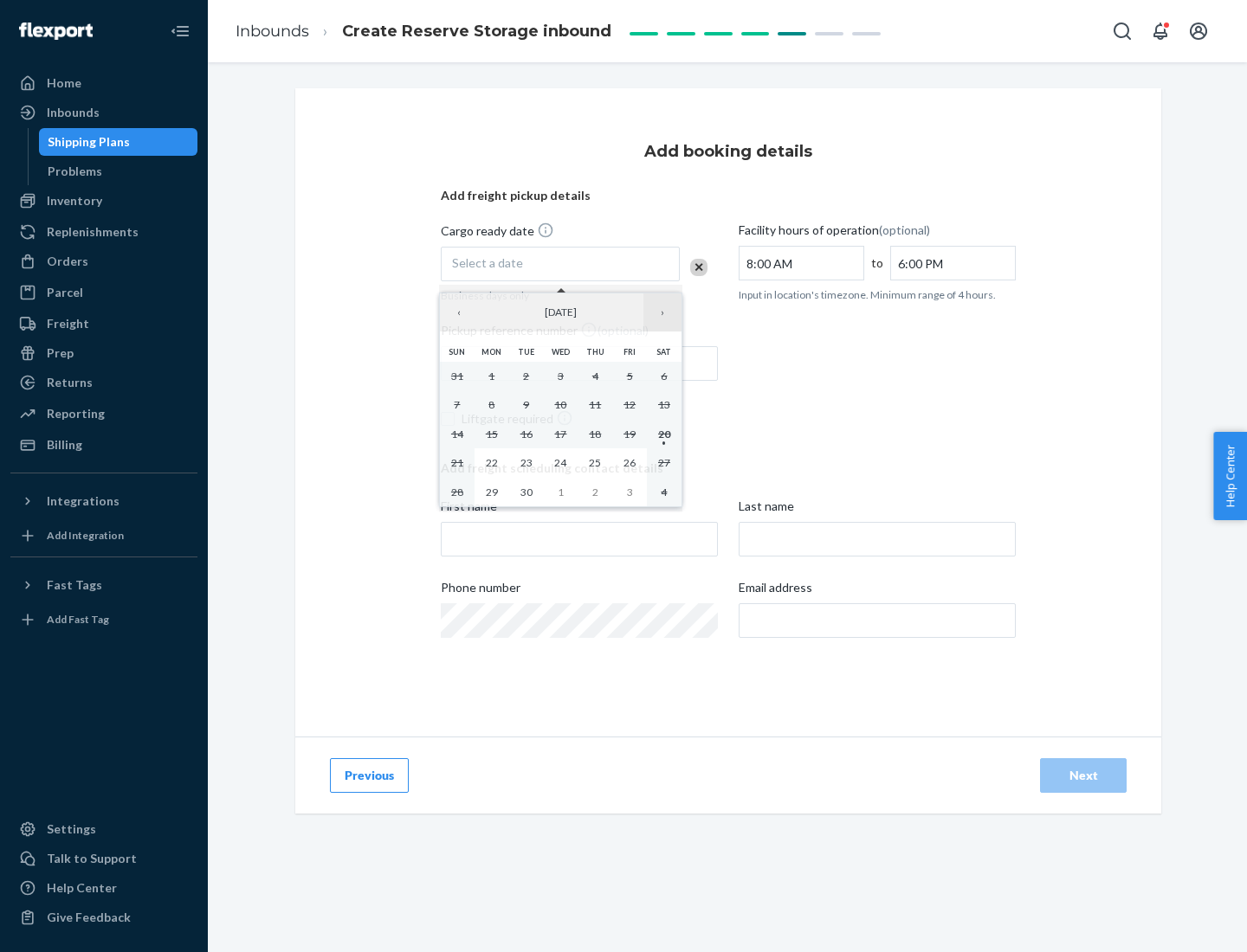
click at [662, 313] on button "›" at bounding box center [662, 313] width 38 height 38
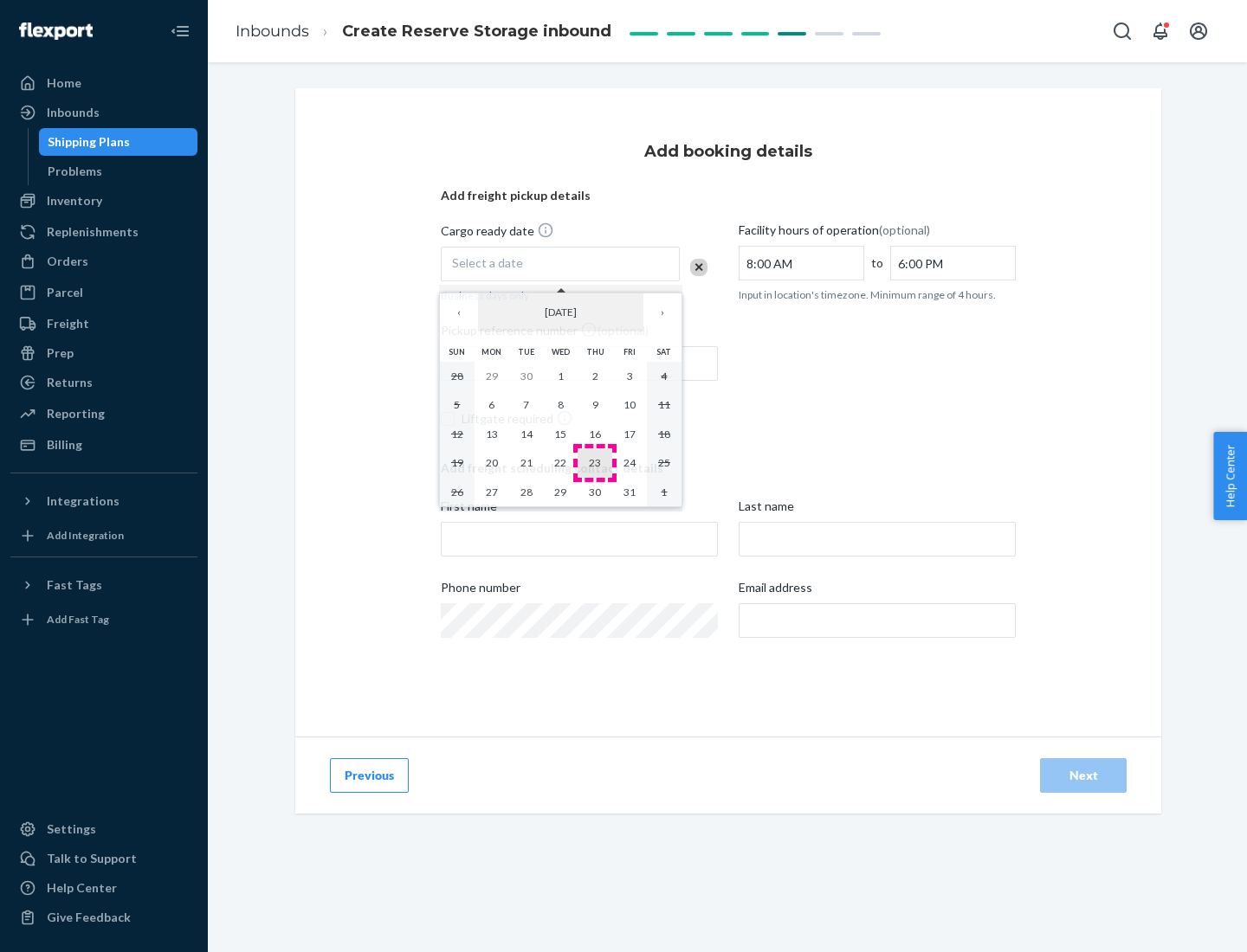
click at [595, 463] on abbr "23" at bounding box center [594, 463] width 12 height 13
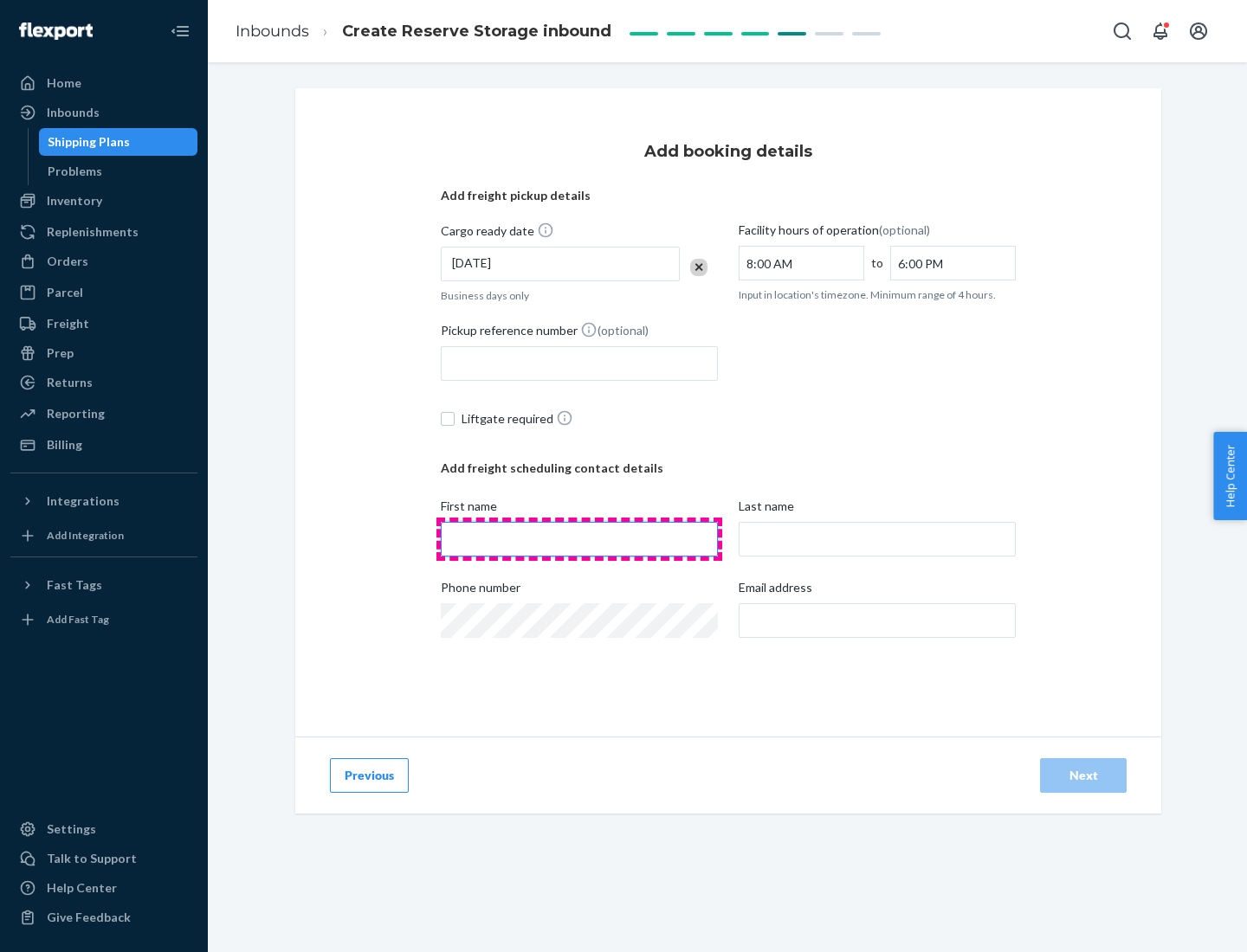
click at [580, 539] on input "First name" at bounding box center [579, 539] width 277 height 35
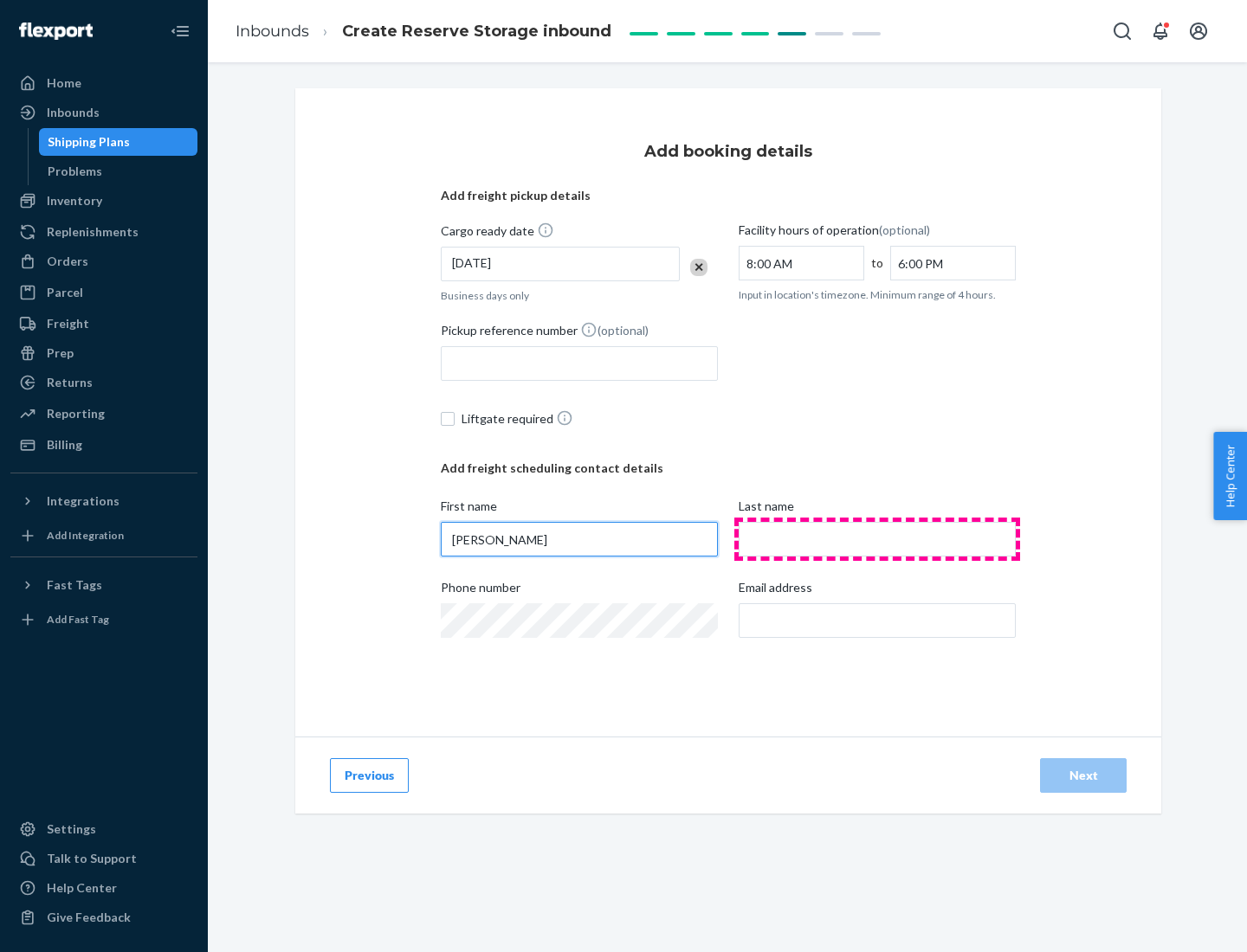
type input "[PERSON_NAME]"
click at [877, 539] on input "Last name" at bounding box center [877, 539] width 277 height 35
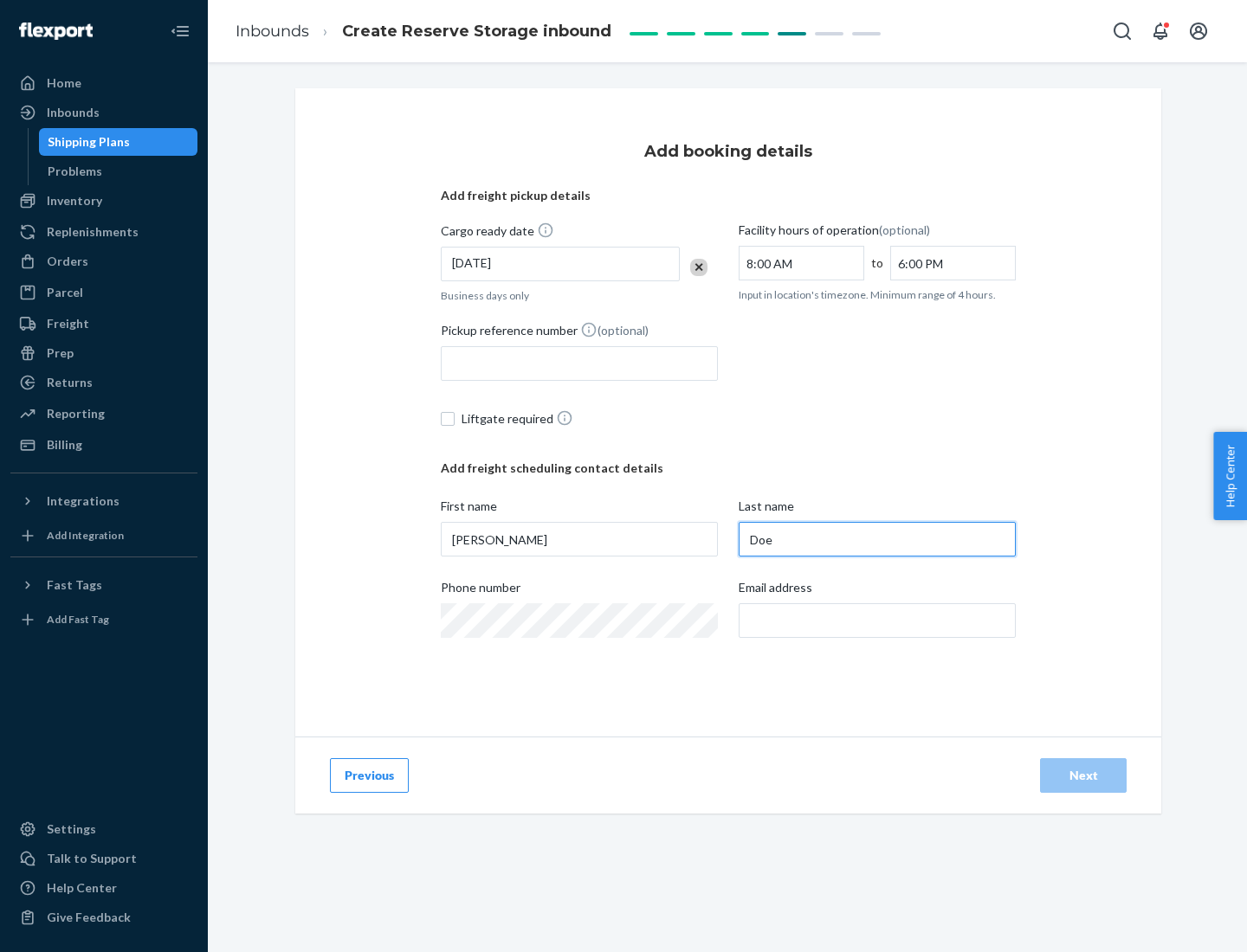
type input "Doe"
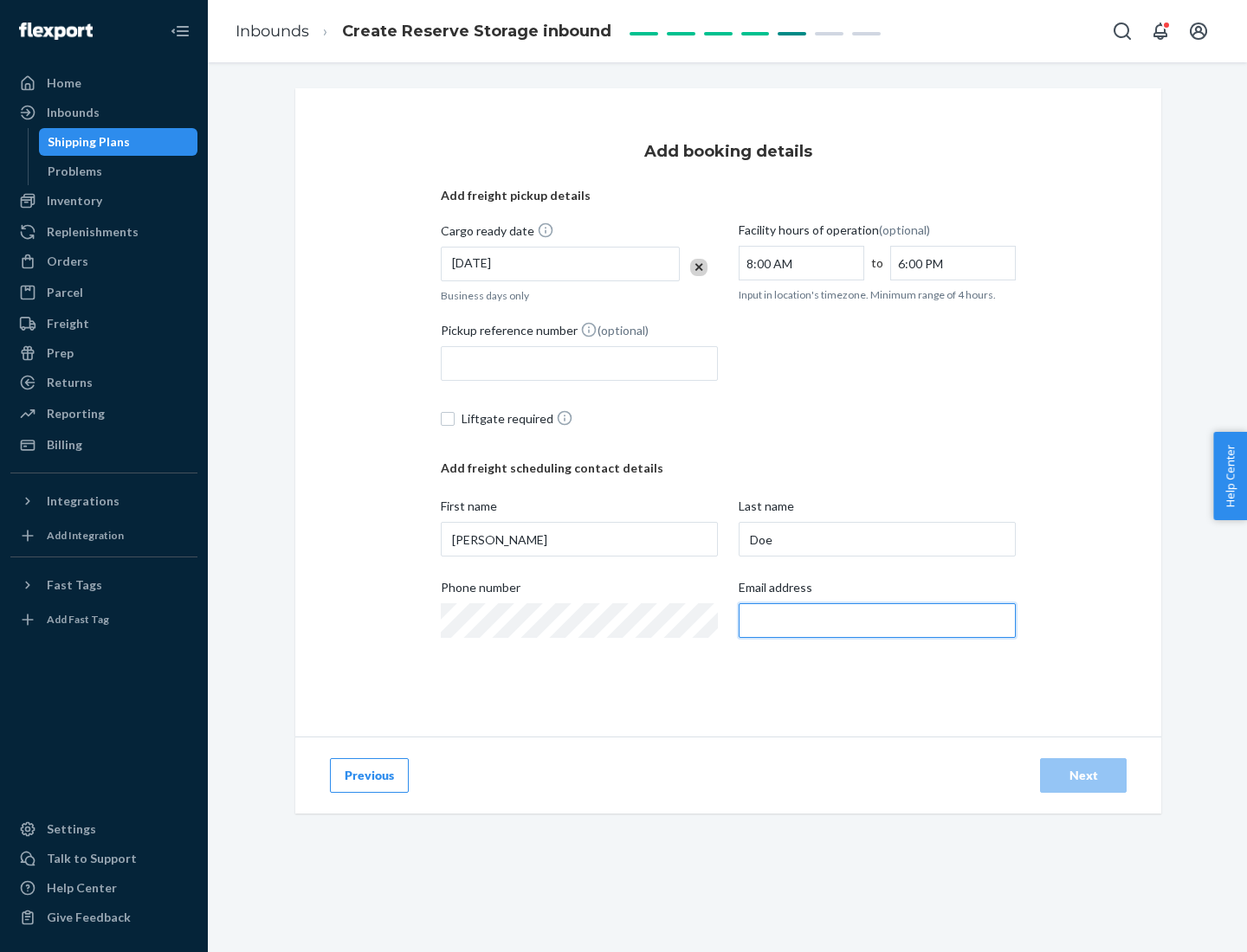
click at [877, 621] on input "Email address" at bounding box center [877, 621] width 277 height 35
type input "[EMAIL_ADDRESS][DOMAIN_NAME]"
click at [1084, 775] on div "Next" at bounding box center [1084, 775] width 58 height 17
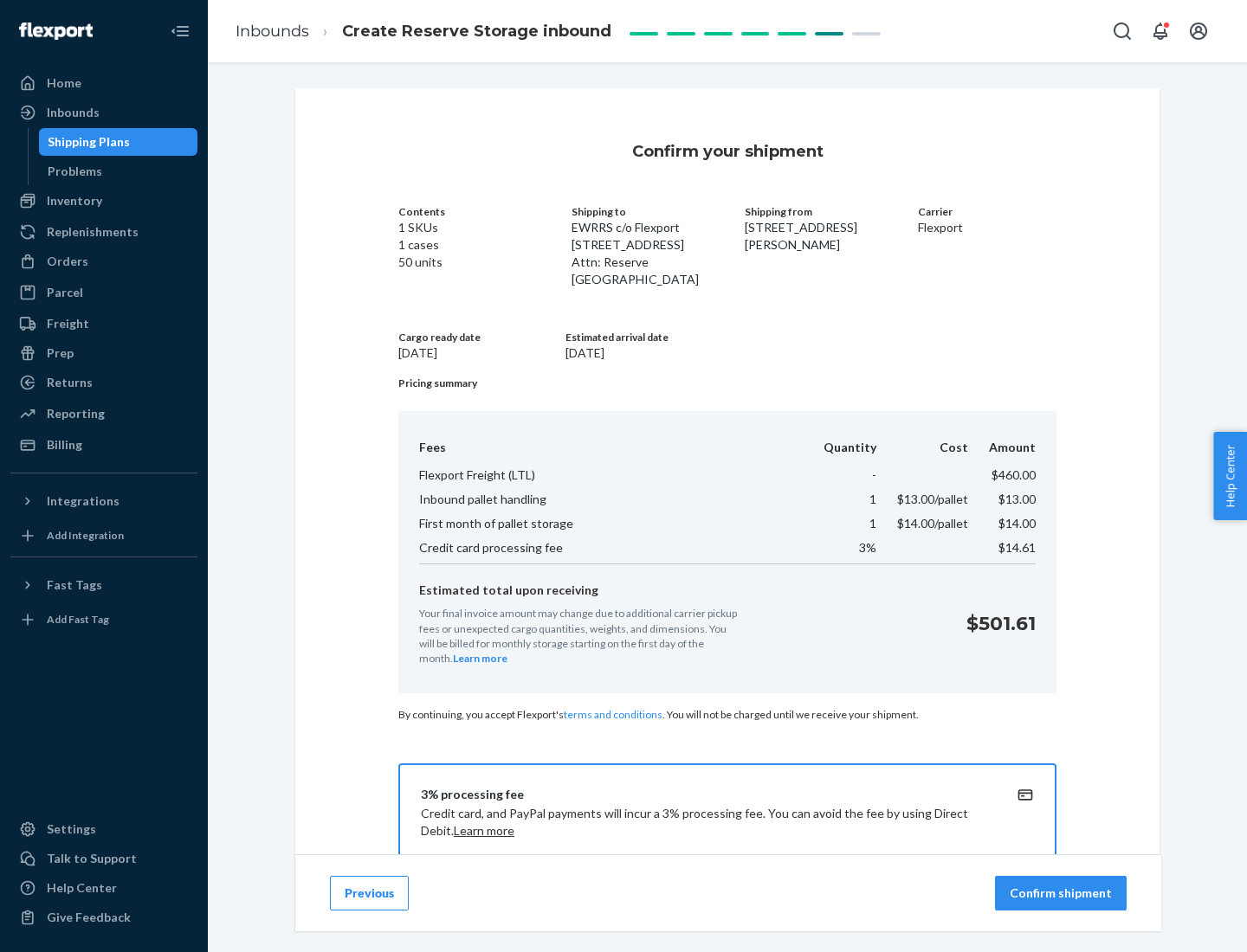
scroll to position [250, 0]
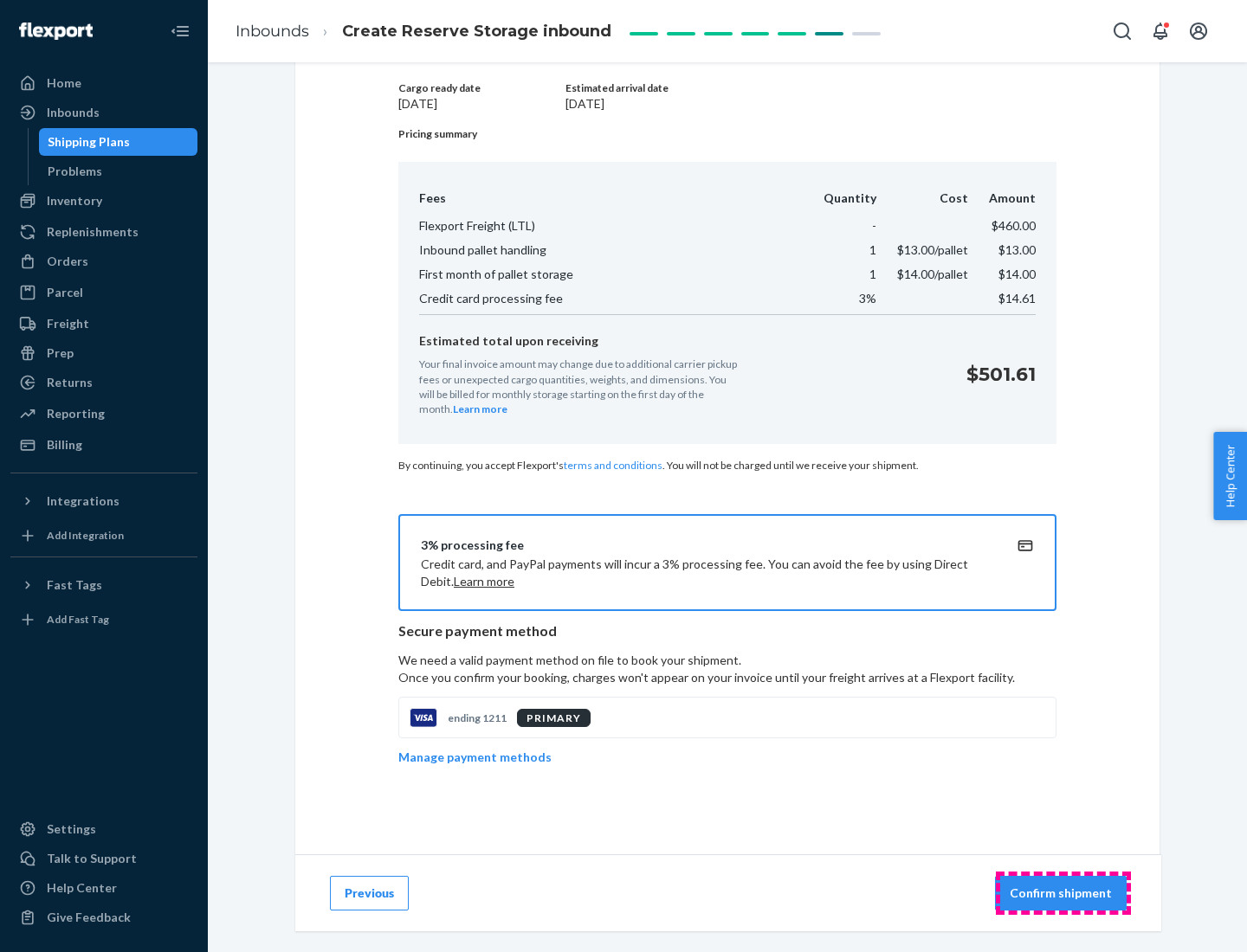
click at [1063, 893] on p "Confirm shipment" at bounding box center [1061, 893] width 102 height 17
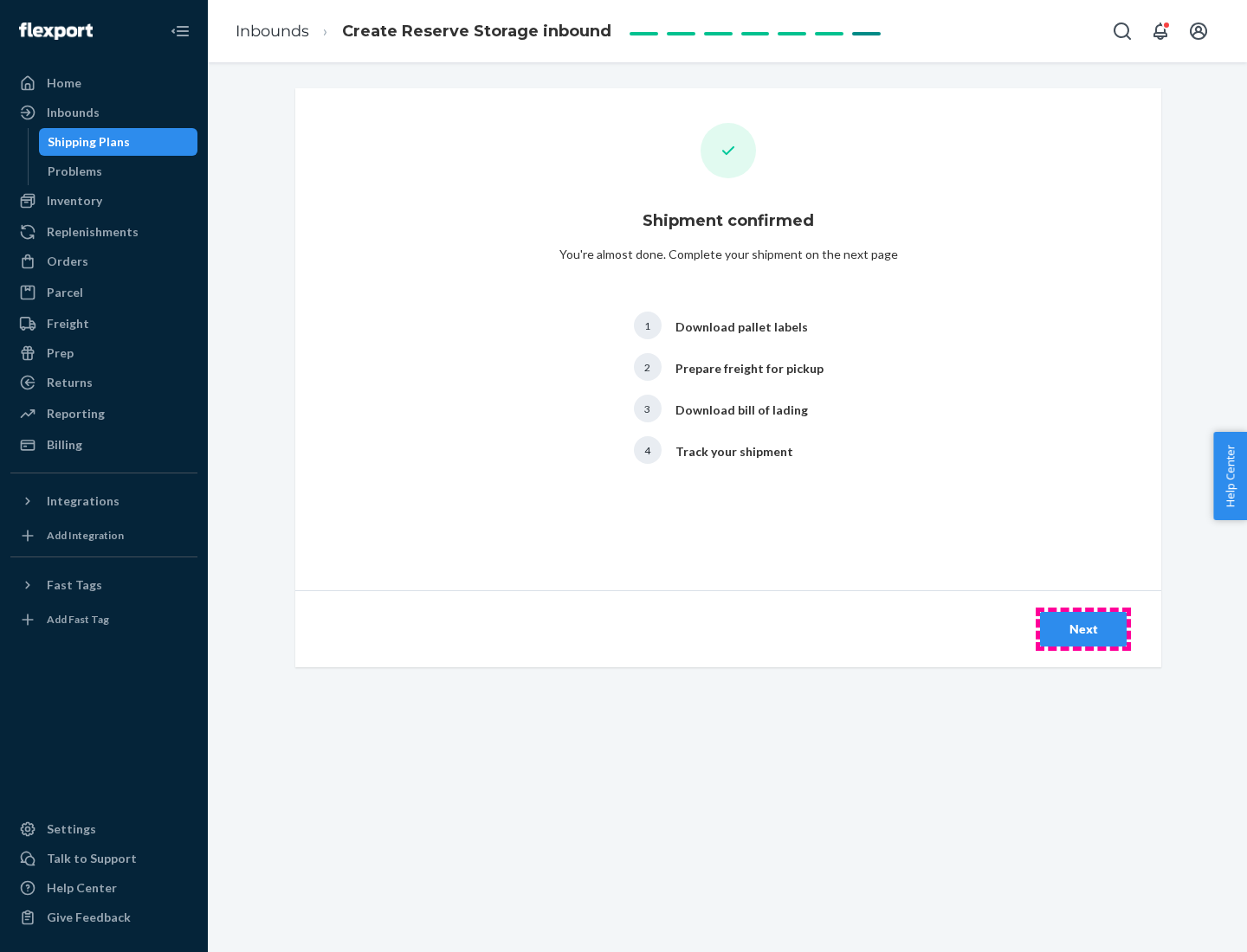
click at [1084, 630] on div "Next" at bounding box center [1084, 630] width 58 height 17
